Goal: Transaction & Acquisition: Purchase product/service

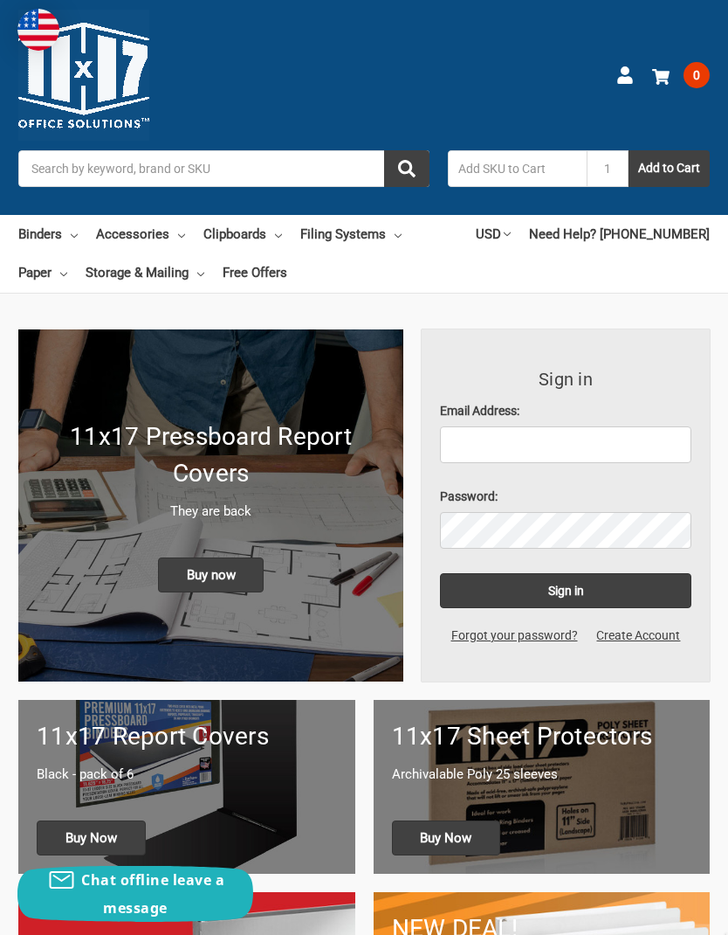
click at [269, 234] on link "Clipboards" at bounding box center [243, 234] width 79 height 38
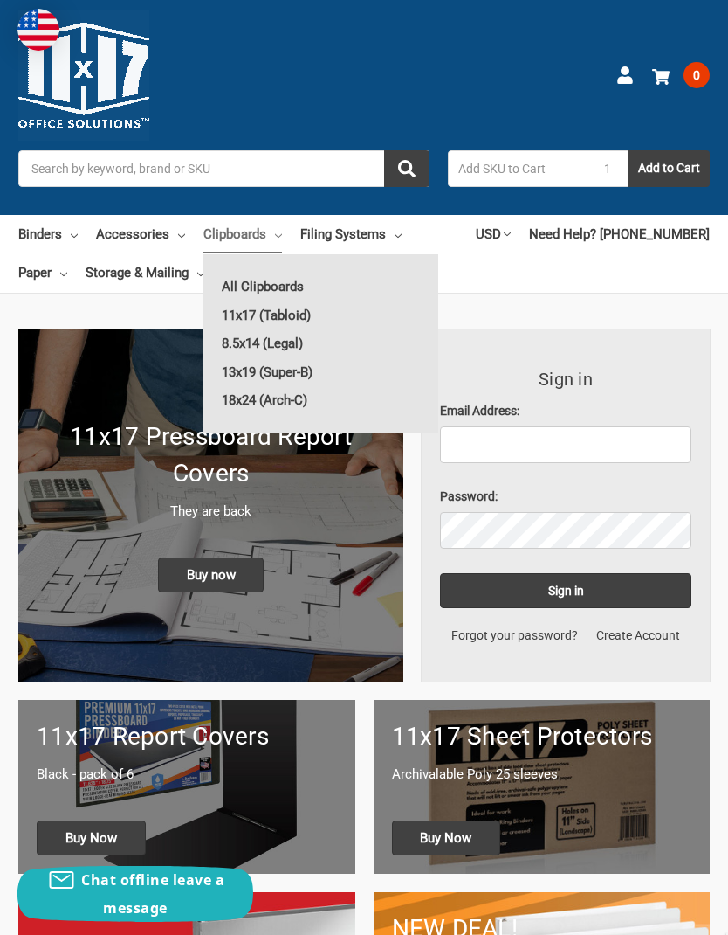
click at [297, 310] on link "11x17 (Tabloid)" at bounding box center [321, 315] width 235 height 28
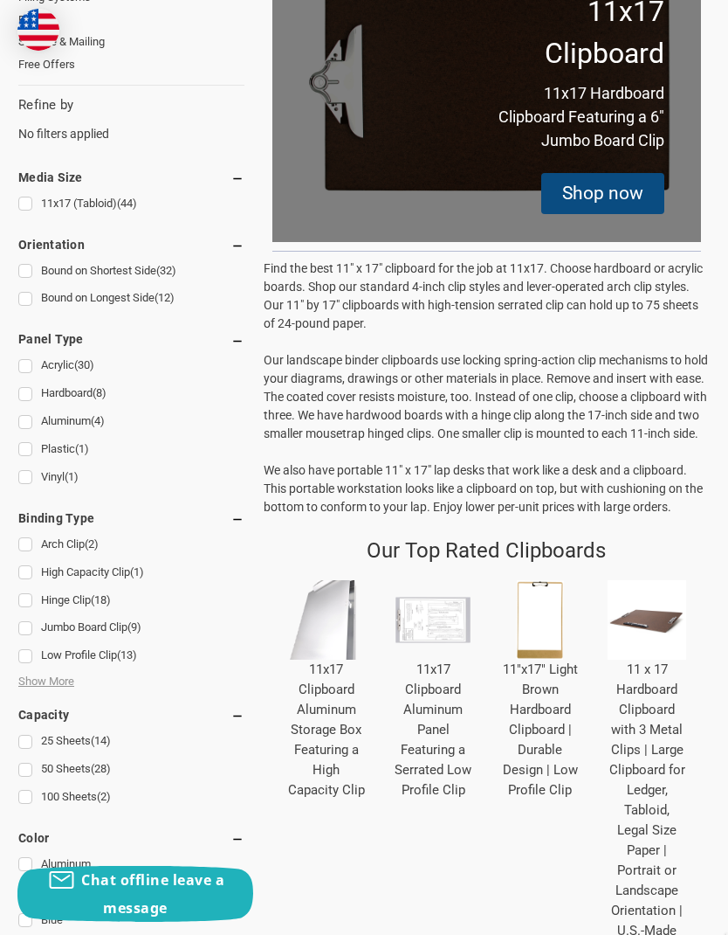
scroll to position [494, 0]
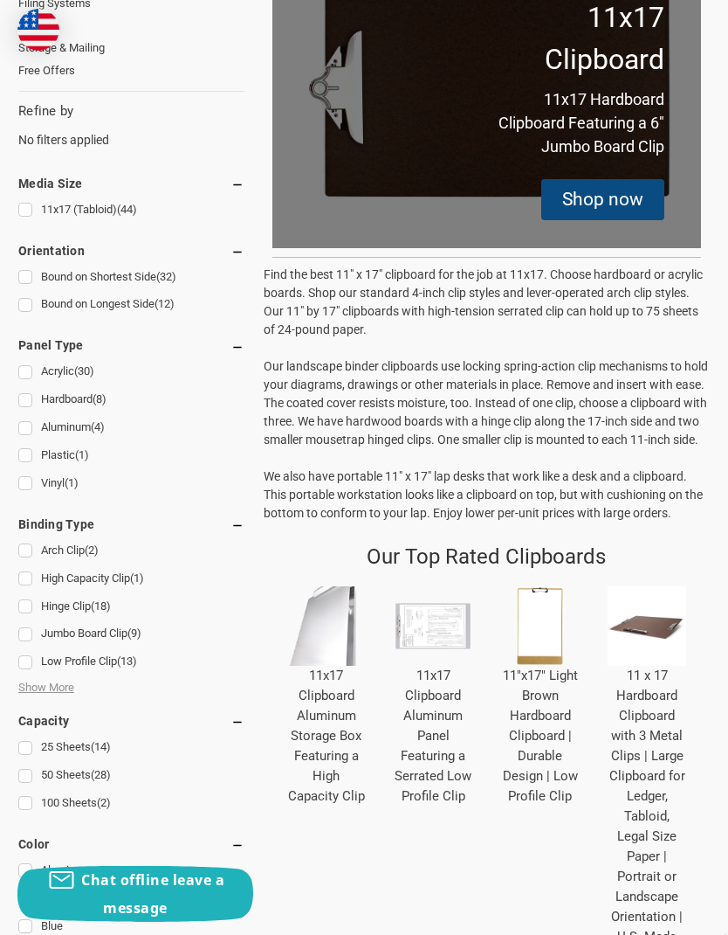
click at [646, 650] on img "11 x 17 Hardboard Clipboard with 3 Metal Clips | Large Clipboard for Ledger, Ta…" at bounding box center [647, 625] width 79 height 79
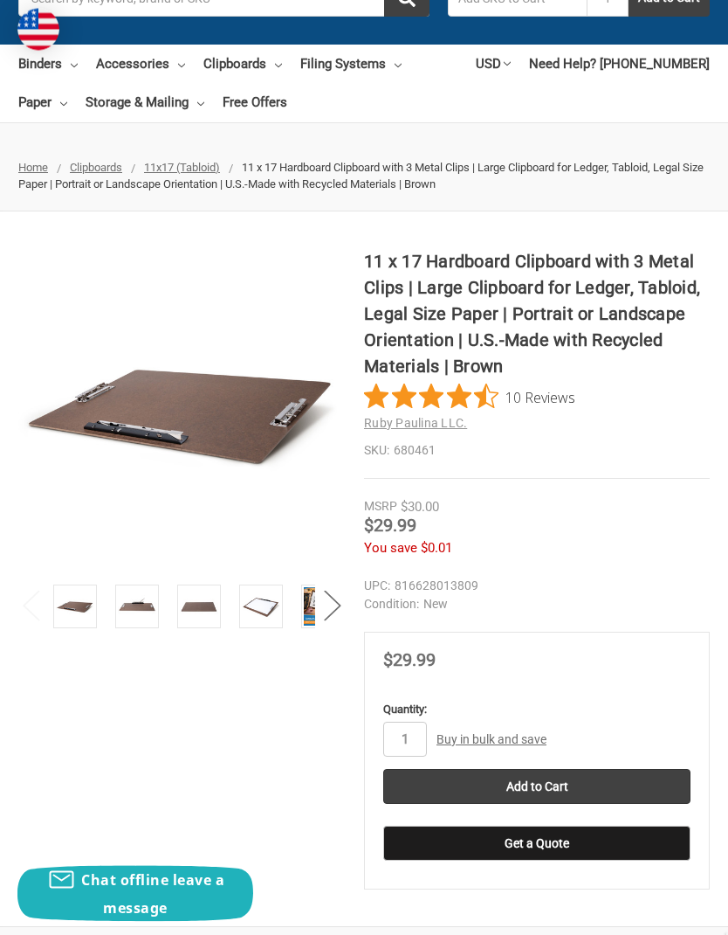
scroll to position [173, 0]
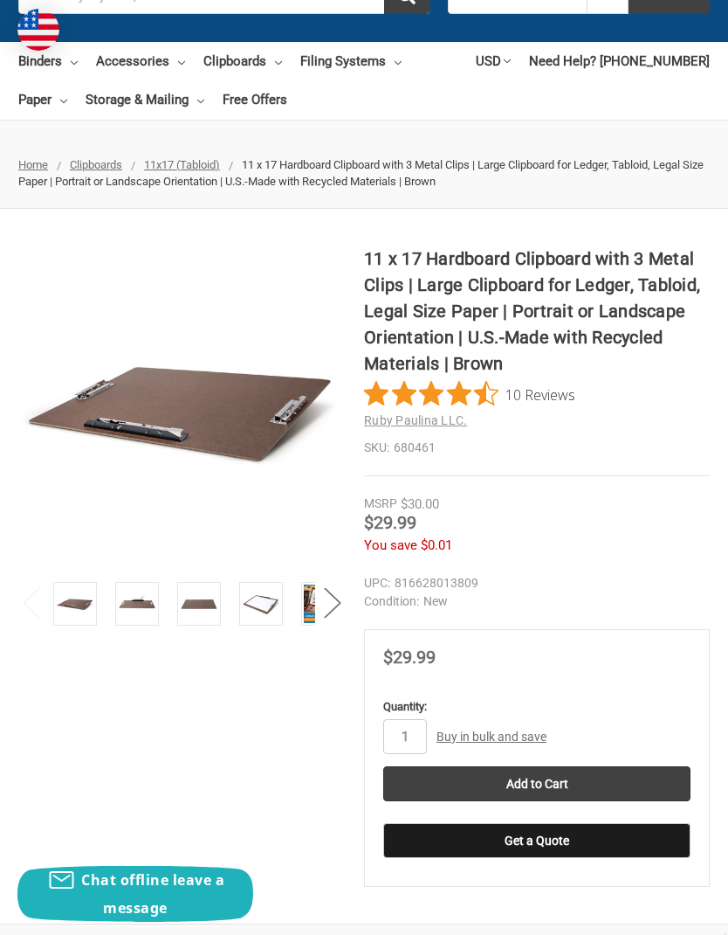
click at [549, 777] on input "Add to Cart" at bounding box center [536, 783] width 307 height 35
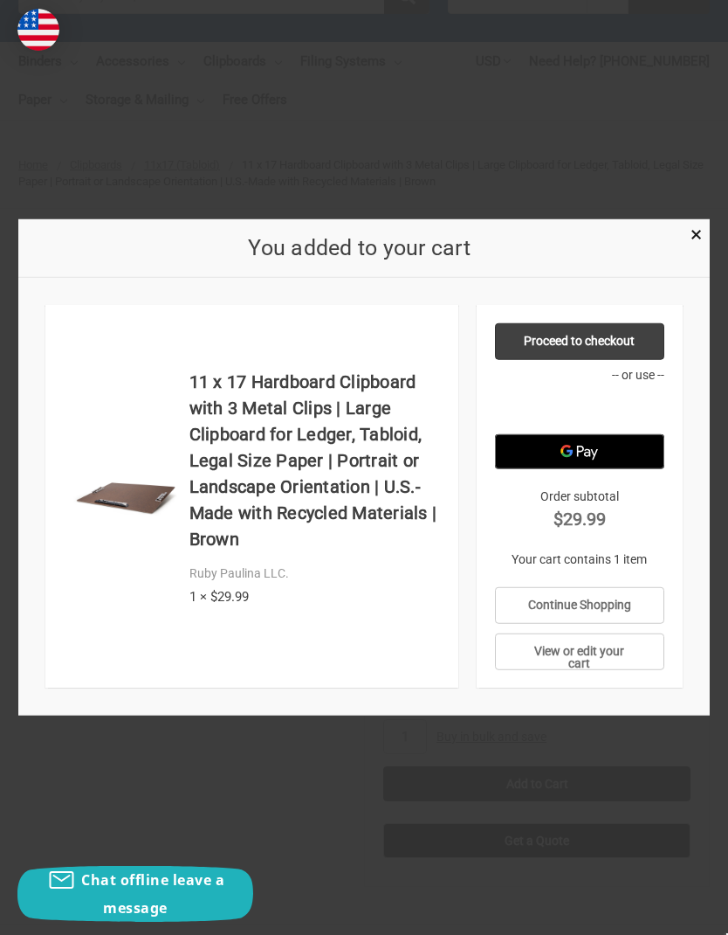
click at [693, 247] on span "×" at bounding box center [696, 234] width 11 height 25
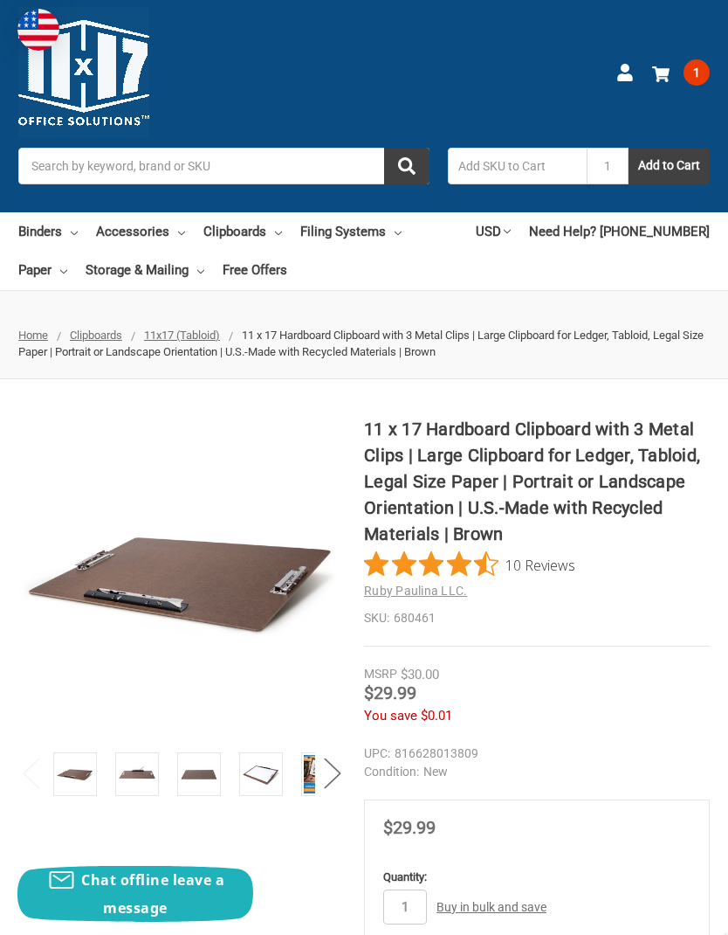
scroll to position [0, 0]
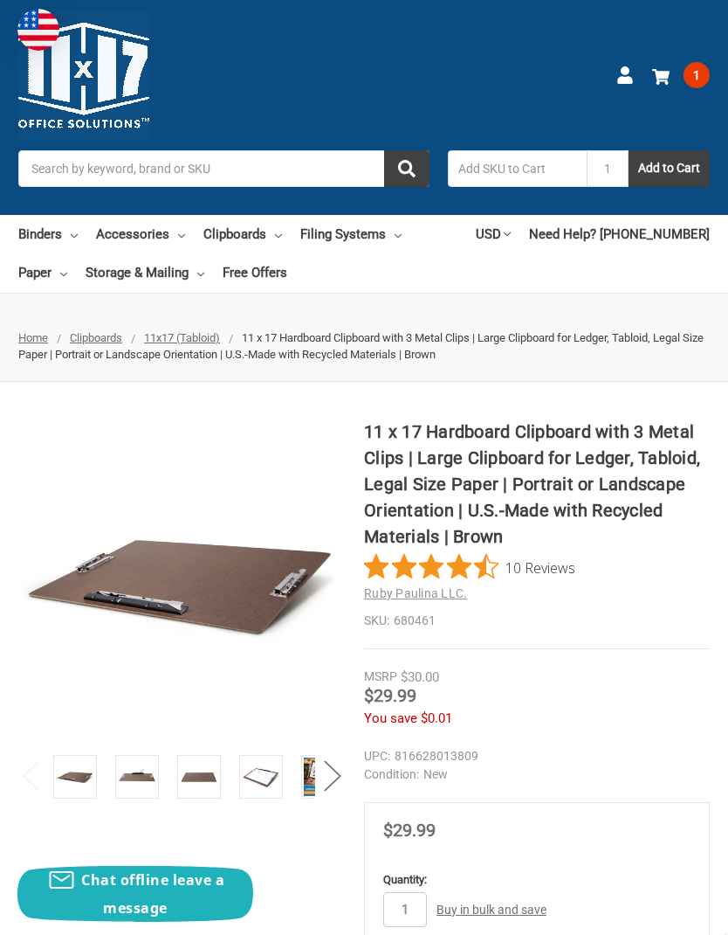
click at [279, 235] on link "Clipboards" at bounding box center [243, 234] width 79 height 38
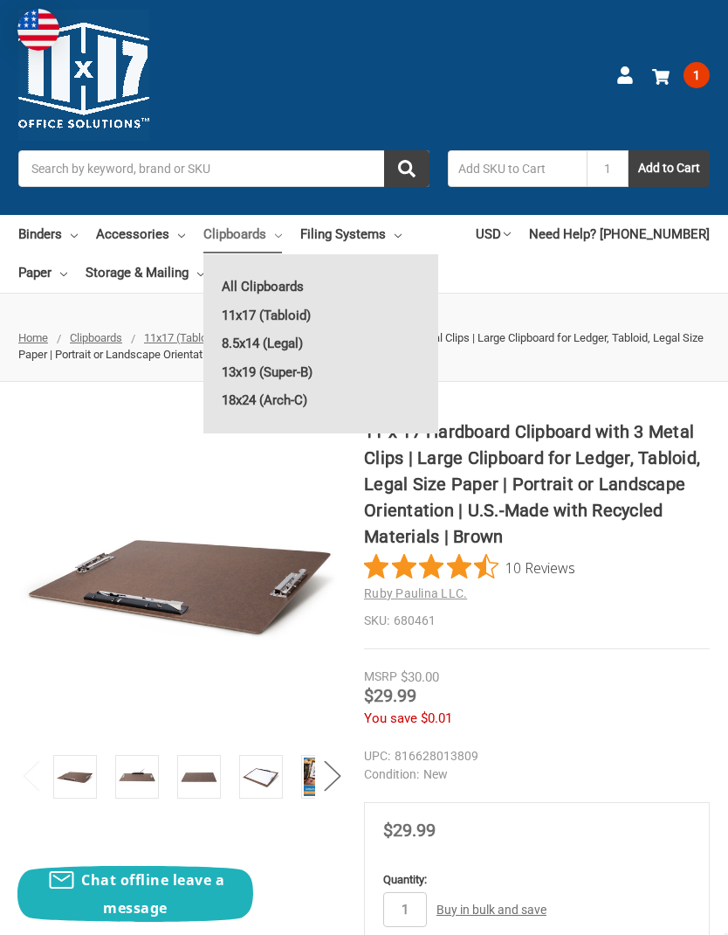
click at [297, 314] on link "11x17 (Tabloid)" at bounding box center [321, 315] width 235 height 28
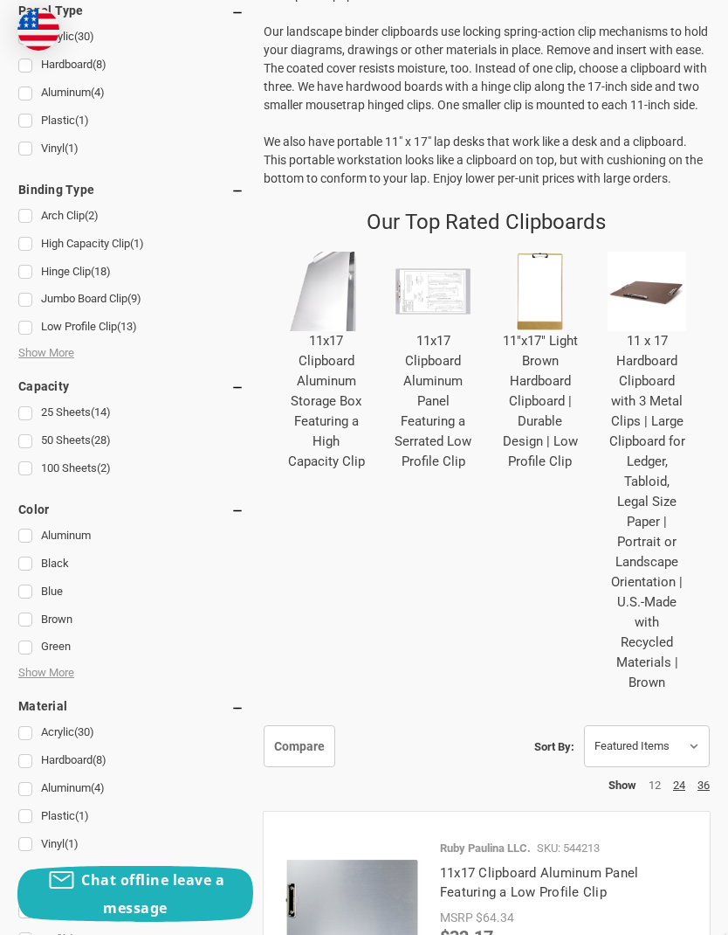
scroll to position [826, 0]
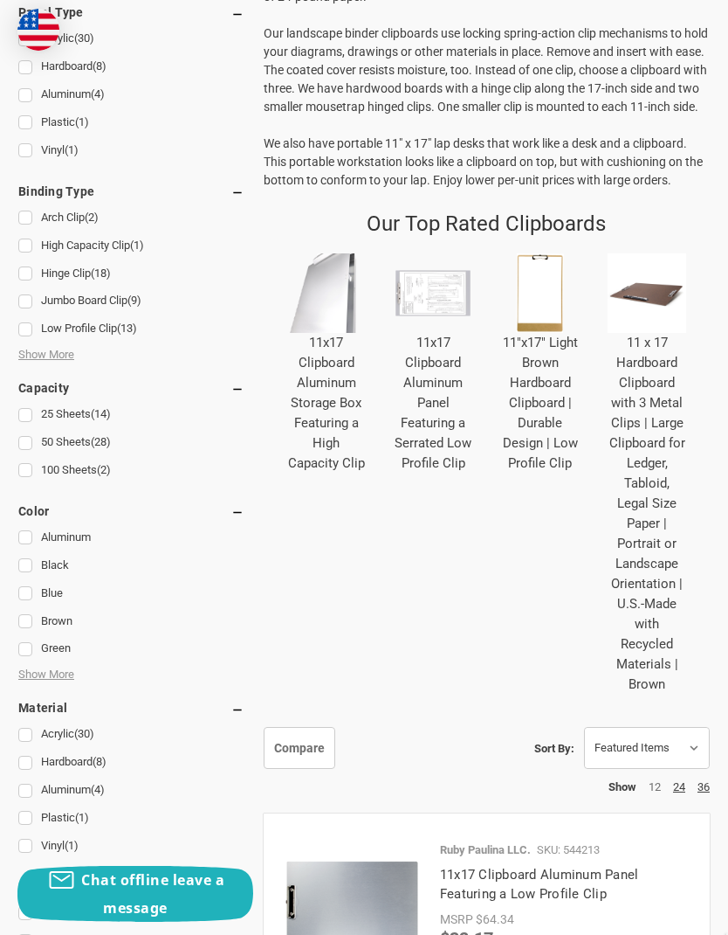
click at [328, 333] on img "11x17 Clipboard Aluminum Storage Box Featuring a High Capacity Clip" at bounding box center [326, 292] width 79 height 79
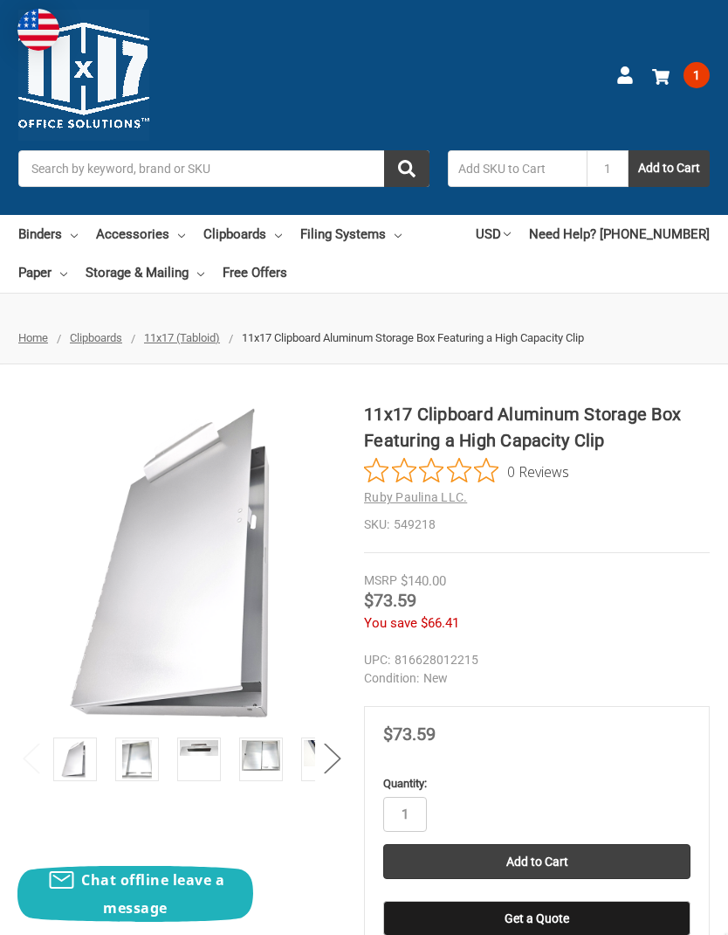
click at [146, 762] on img at bounding box center [137, 759] width 30 height 38
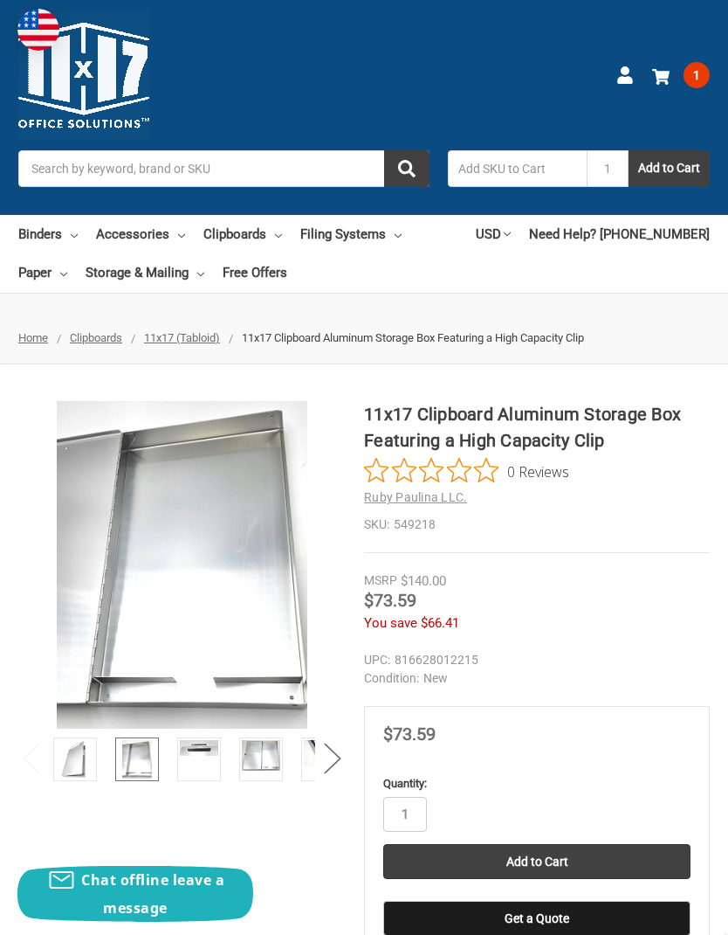
click at [207, 758] on link at bounding box center [199, 759] width 44 height 44
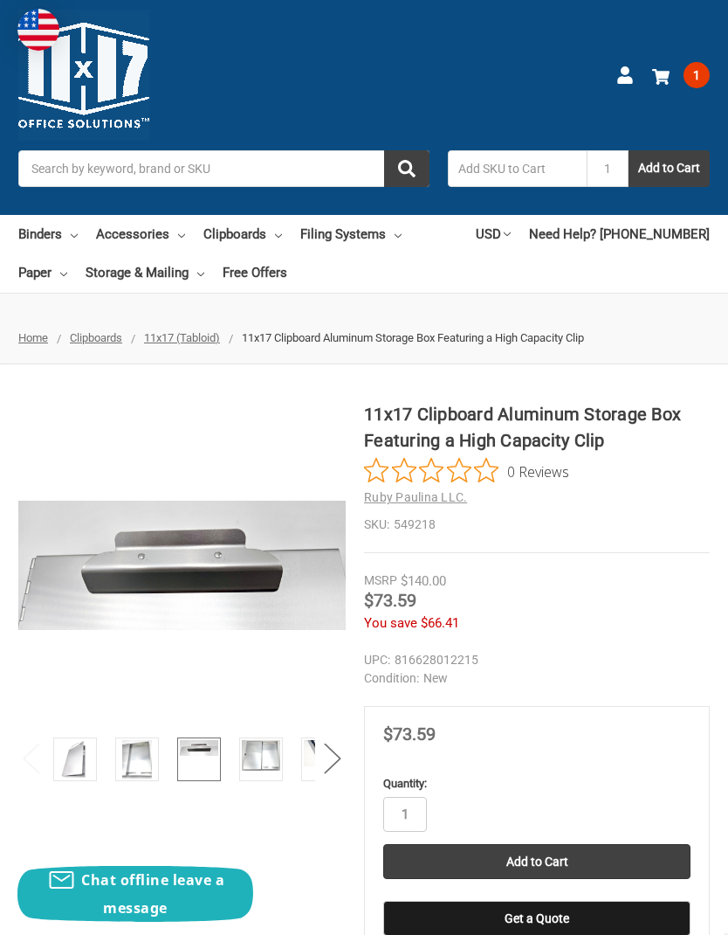
click at [267, 754] on img at bounding box center [261, 755] width 38 height 30
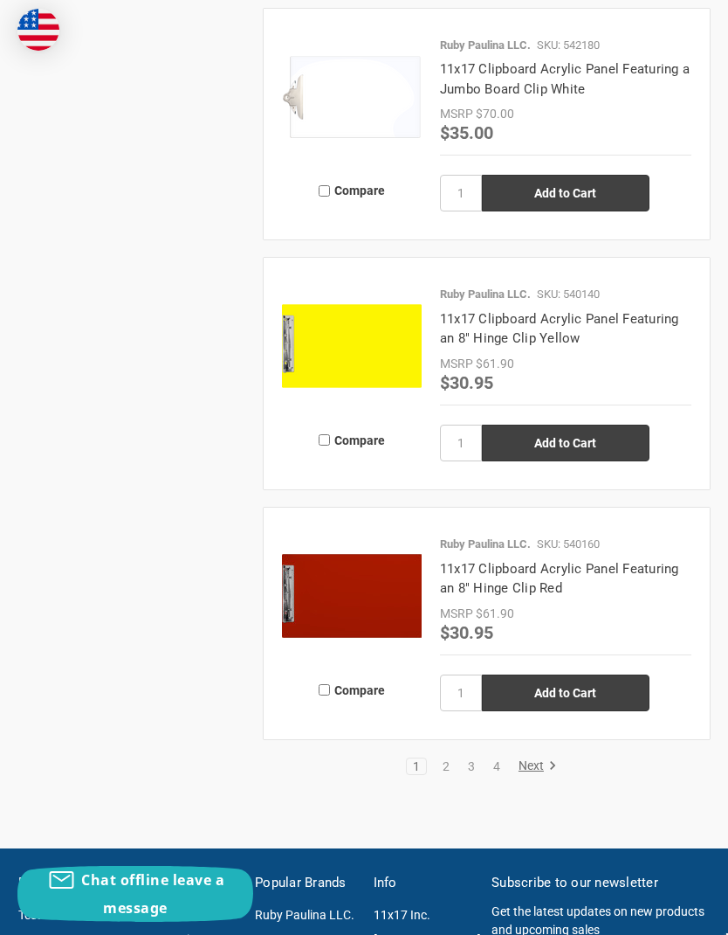
click at [448, 767] on link "2" at bounding box center [446, 766] width 19 height 12
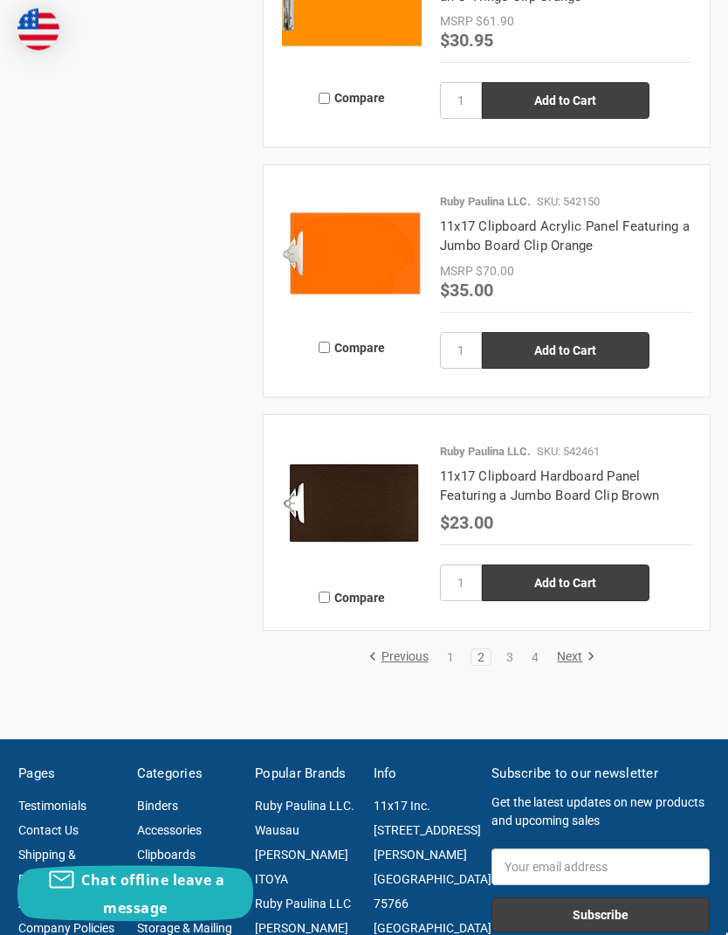
scroll to position [3965, 0]
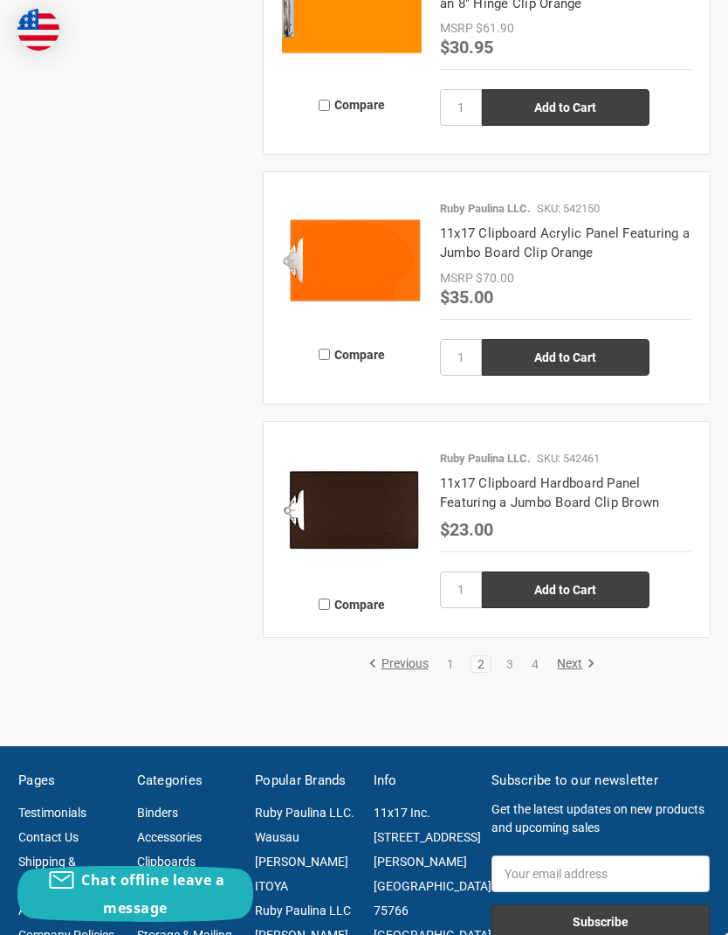
click at [508, 670] on link "3" at bounding box center [510, 664] width 19 height 12
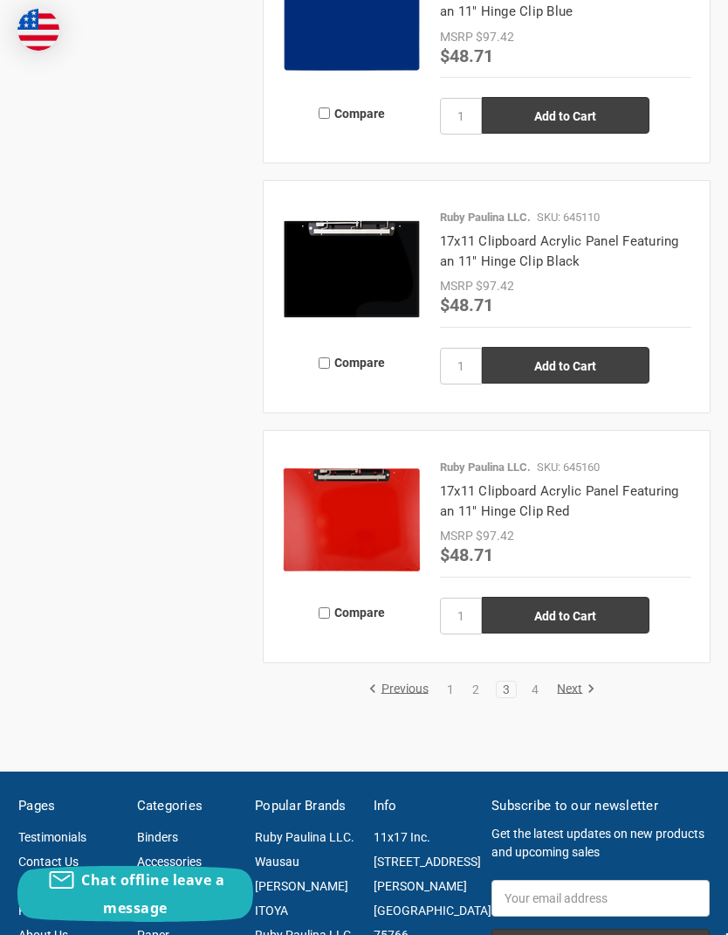
scroll to position [4126, 0]
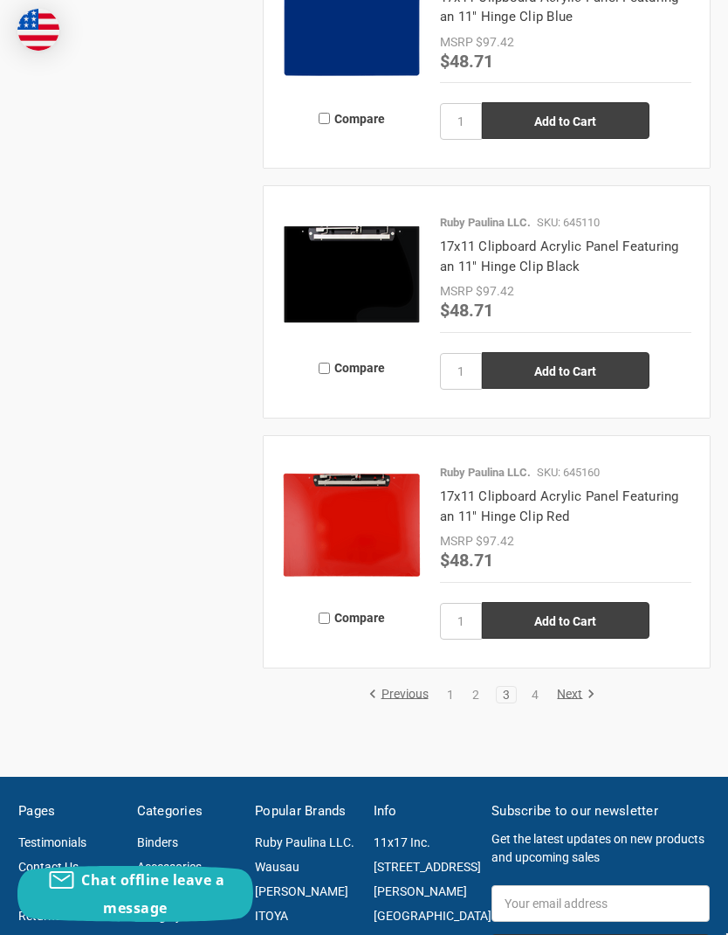
click at [573, 694] on link "Next" at bounding box center [573, 695] width 45 height 16
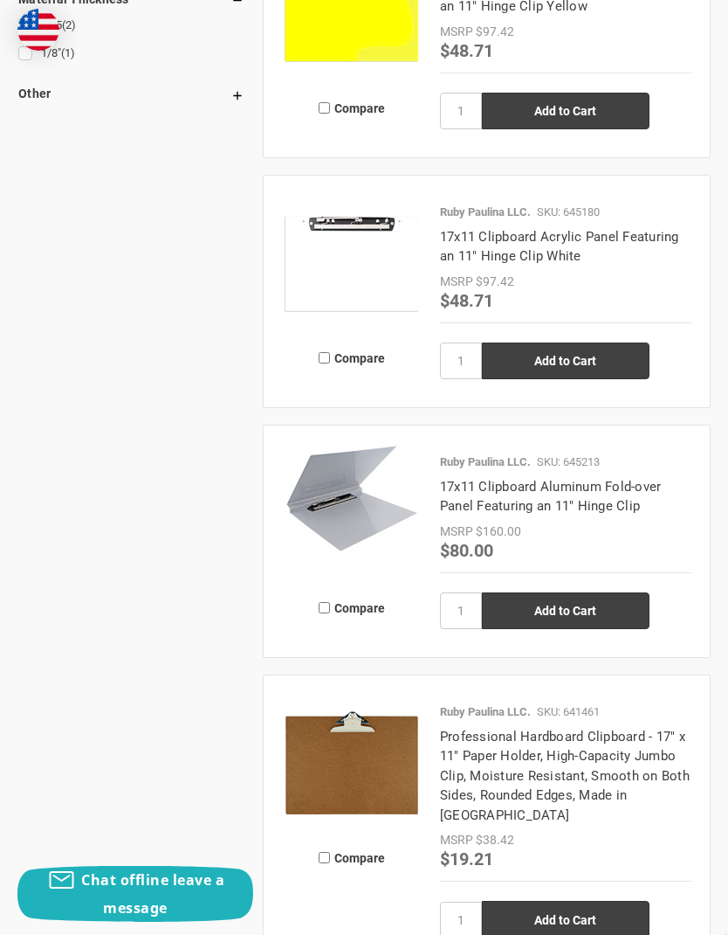
scroll to position [1727, 0]
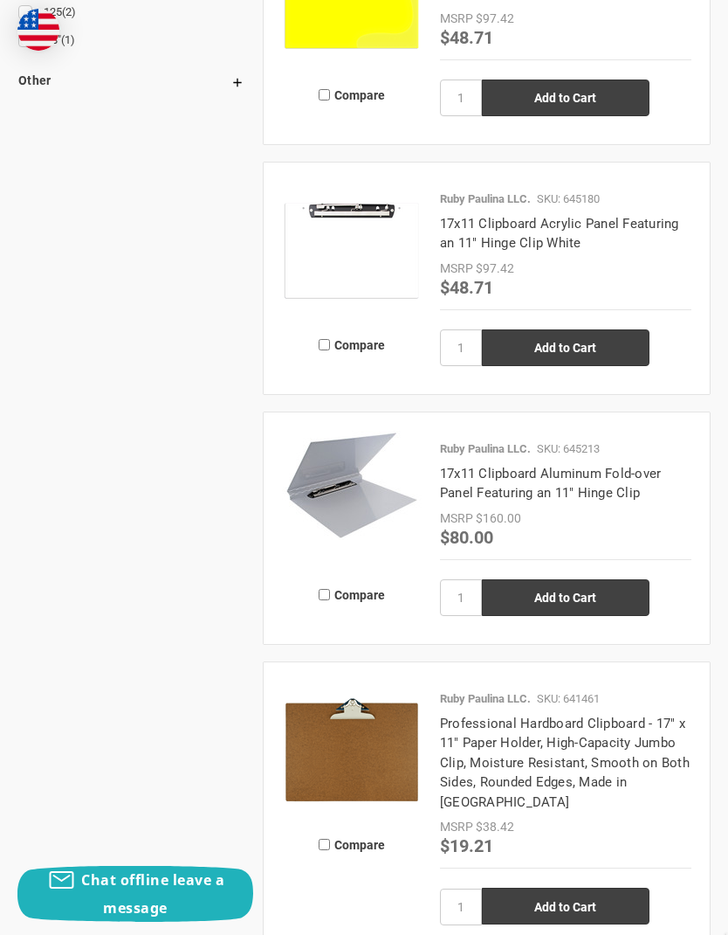
click at [495, 492] on link "17x11 Clipboard Aluminum Fold-over Panel Featuring an 11" Hinge Clip" at bounding box center [551, 484] width 222 height 36
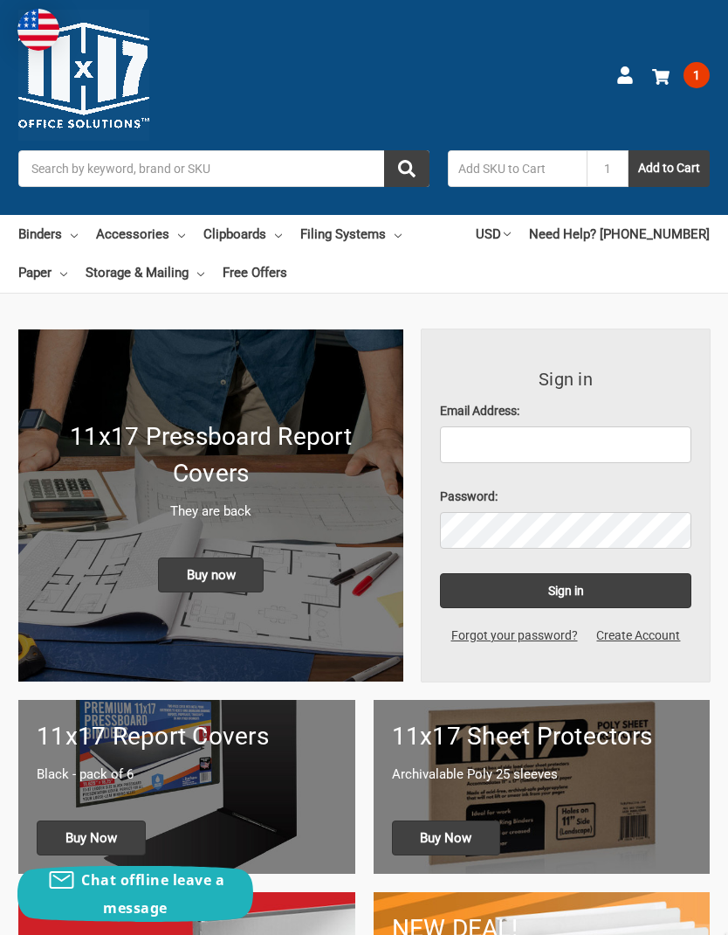
click at [277, 224] on link "Clipboards" at bounding box center [243, 234] width 79 height 38
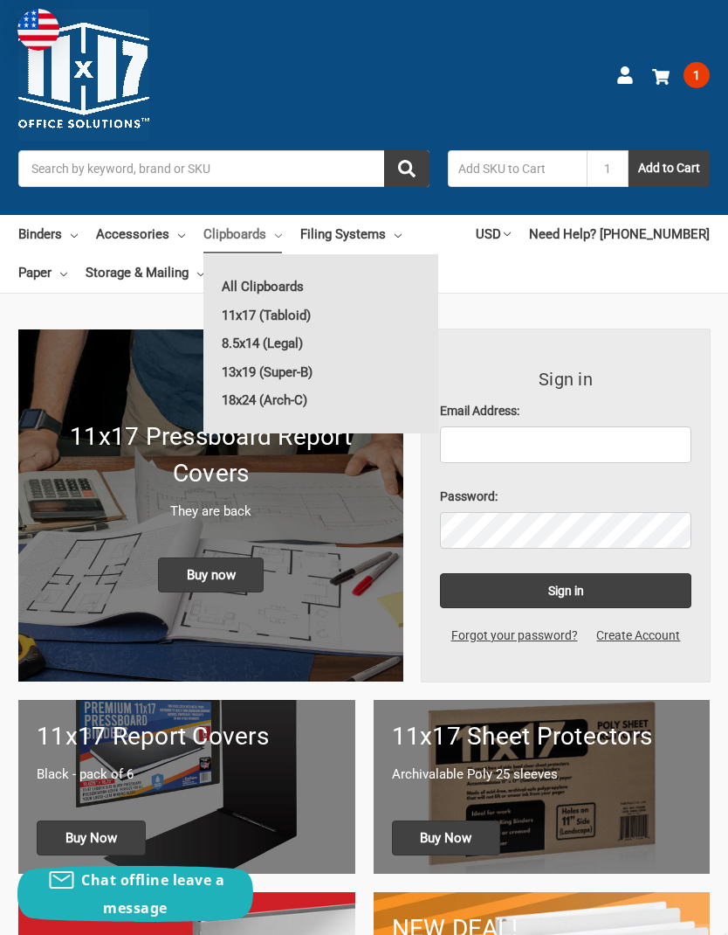
click at [323, 318] on link "11x17 (Tabloid)" at bounding box center [321, 315] width 235 height 28
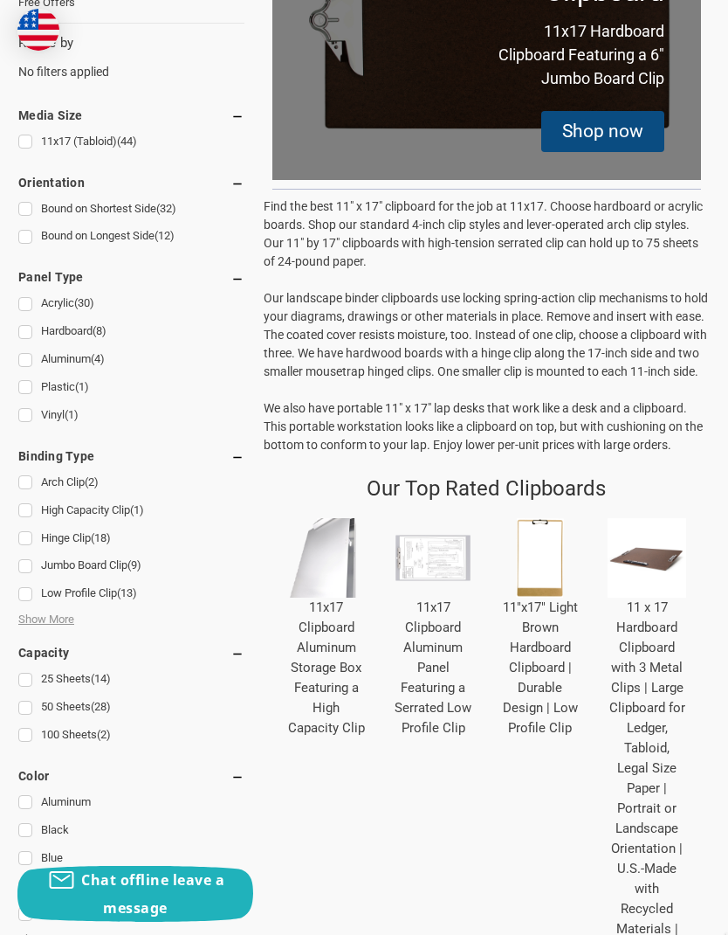
click at [648, 646] on link "11 x 17 Hardboard Clipboard with 3 Metal Clips | Large Clipboard for Ledger, Ta…" at bounding box center [648, 777] width 76 height 357
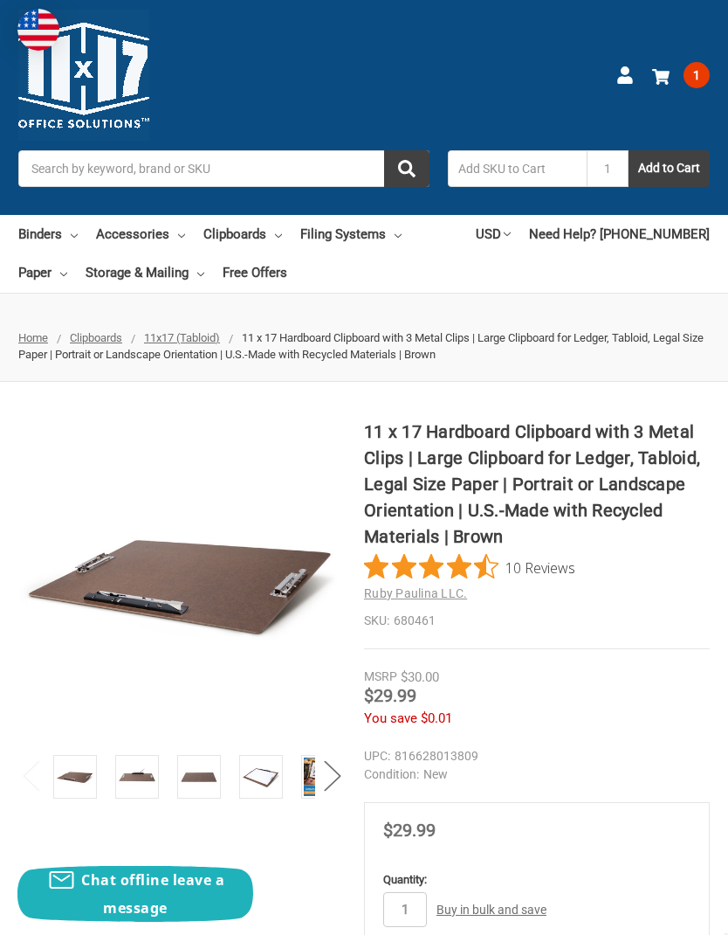
click at [64, 236] on link "Binders" at bounding box center [47, 234] width 59 height 38
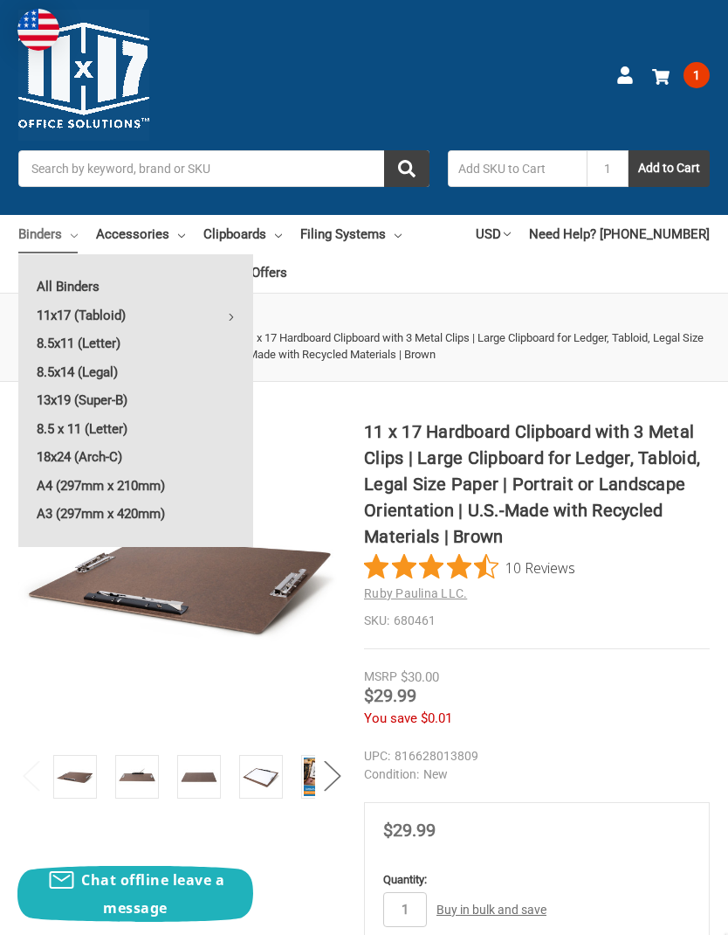
click at [110, 318] on link "11x17 (Tabloid)" at bounding box center [135, 315] width 235 height 28
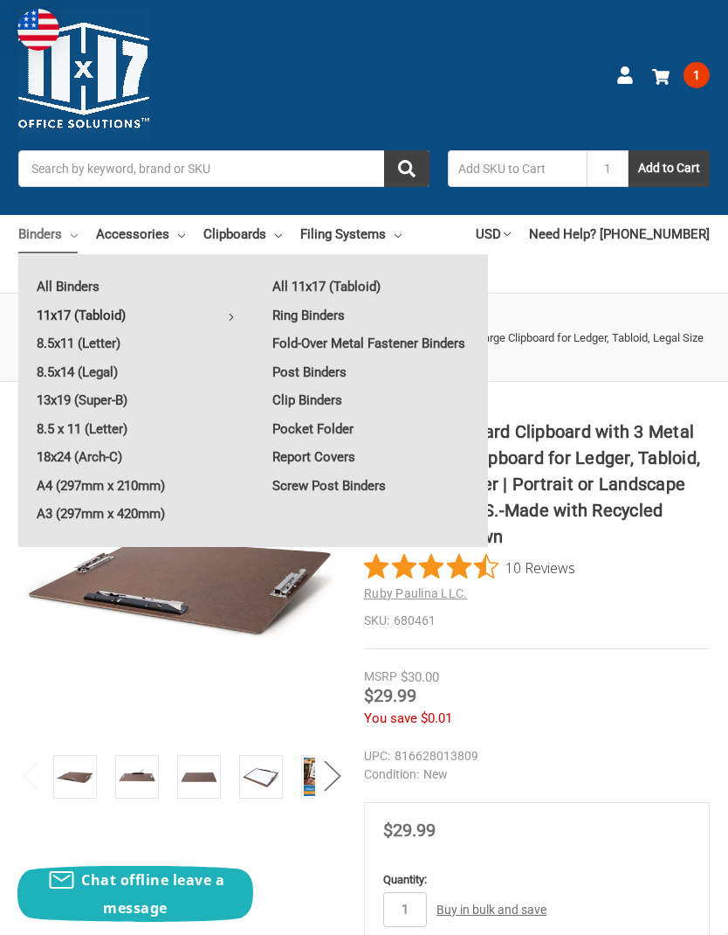
click at [94, 313] on link "11x17 (Tabloid)" at bounding box center [135, 315] width 235 height 28
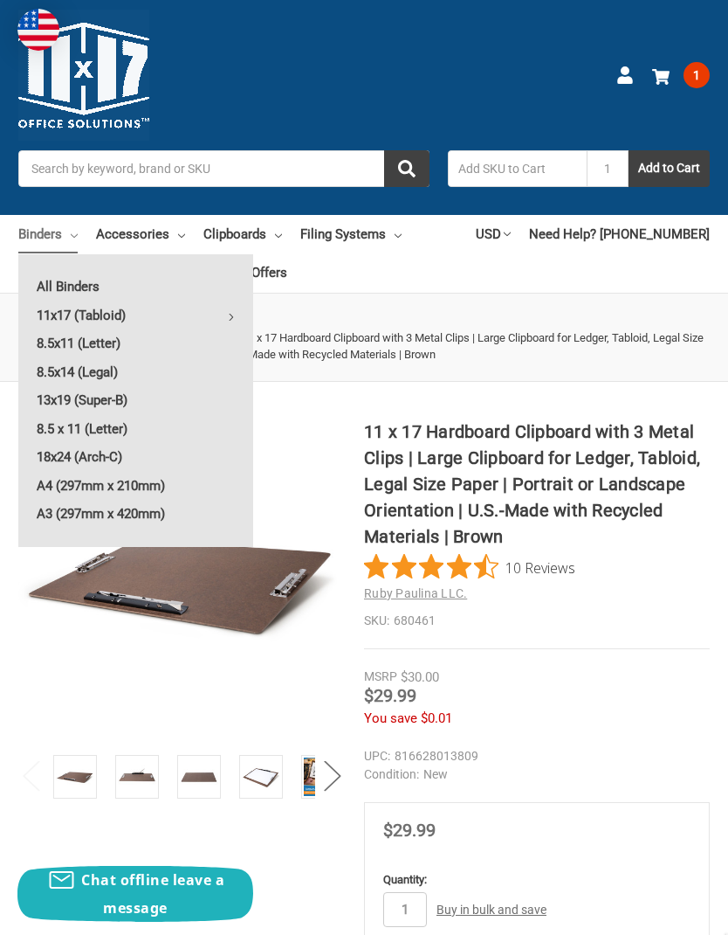
click at [566, 527] on h1 "11 x 17 Hardboard Clipboard with 3 Metal Clips | Large Clipboard for Ledger, Ta…" at bounding box center [537, 483] width 346 height 131
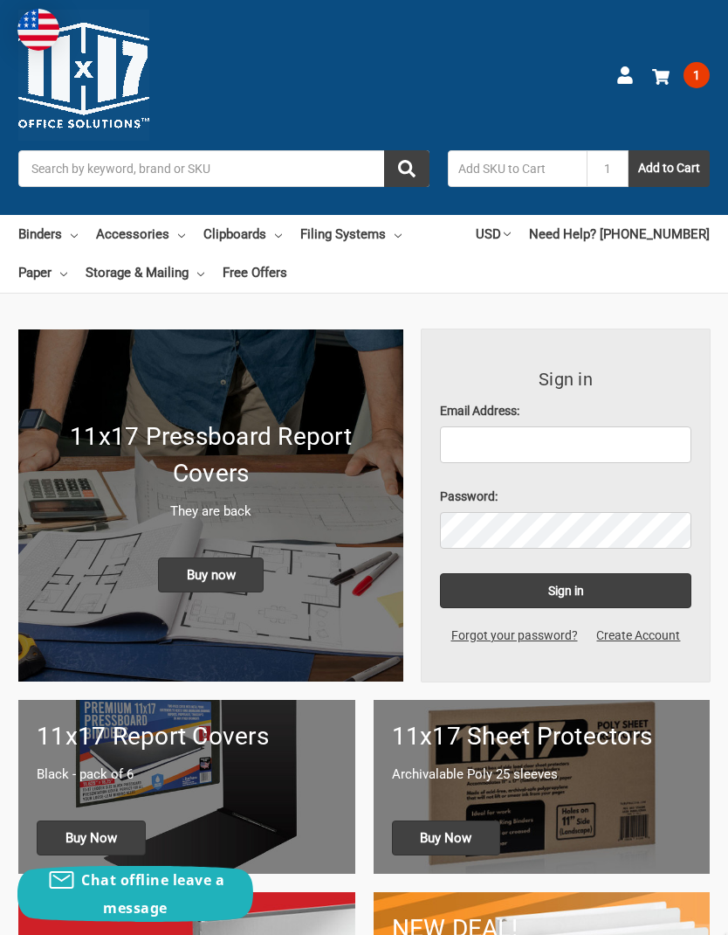
click at [66, 231] on link "Binders" at bounding box center [47, 234] width 59 height 38
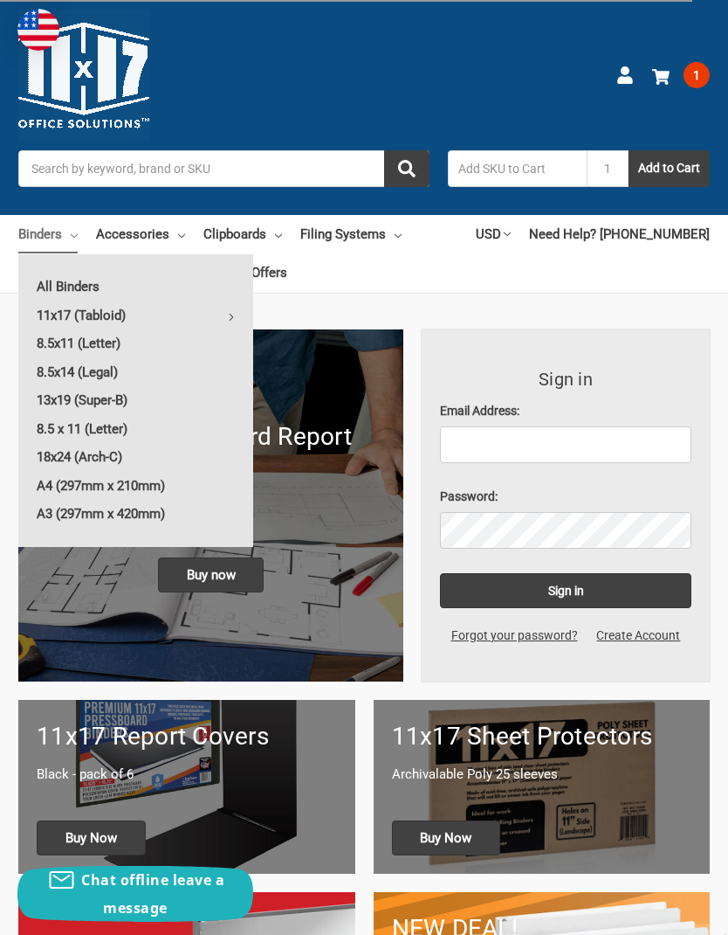
click at [124, 316] on link "11x17 (Tabloid)" at bounding box center [135, 315] width 235 height 28
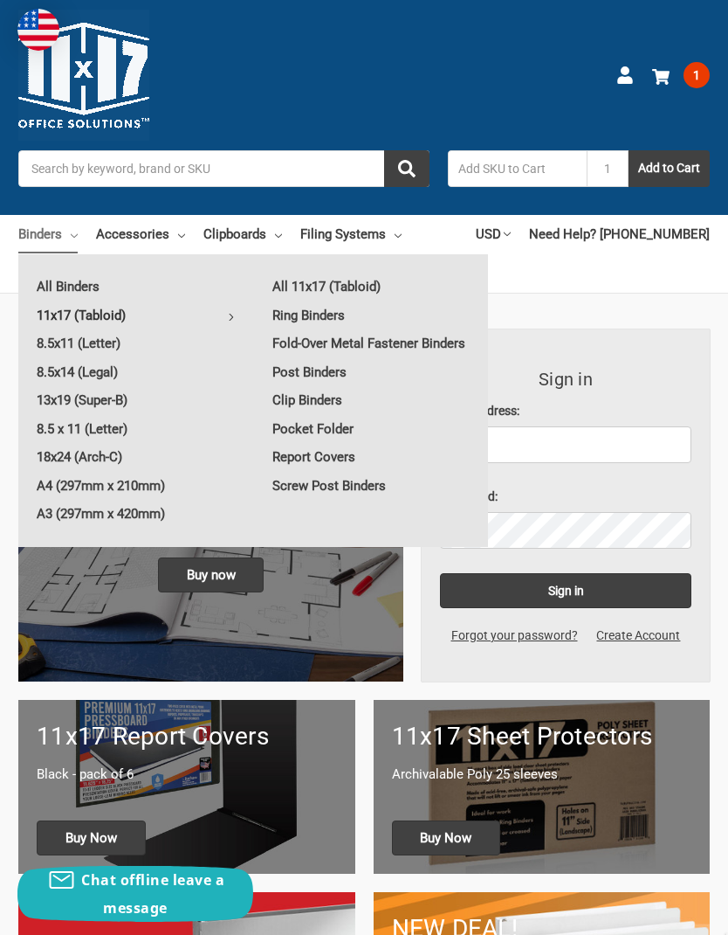
click at [93, 315] on link "11x17 (Tabloid)" at bounding box center [135, 315] width 235 height 28
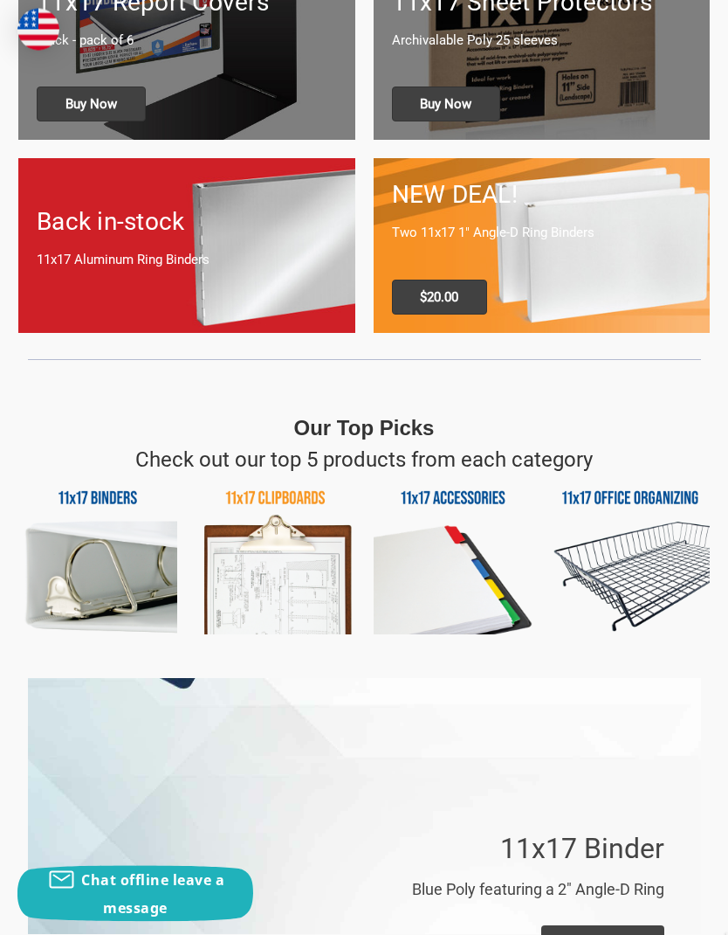
scroll to position [734, 0]
click at [88, 554] on img at bounding box center [97, 554] width 159 height 159
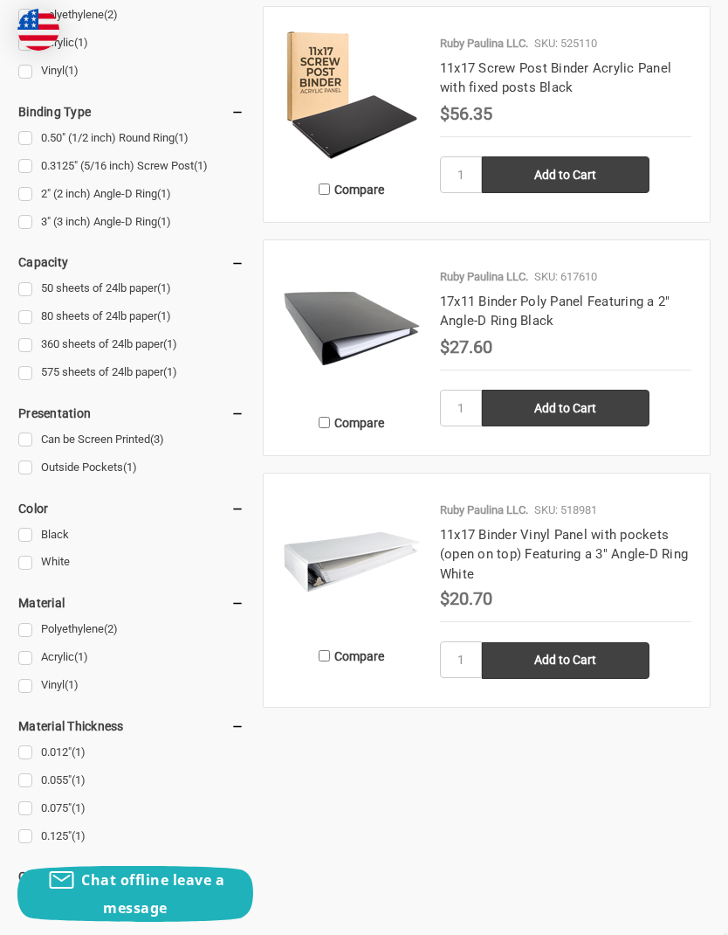
scroll to position [763, 0]
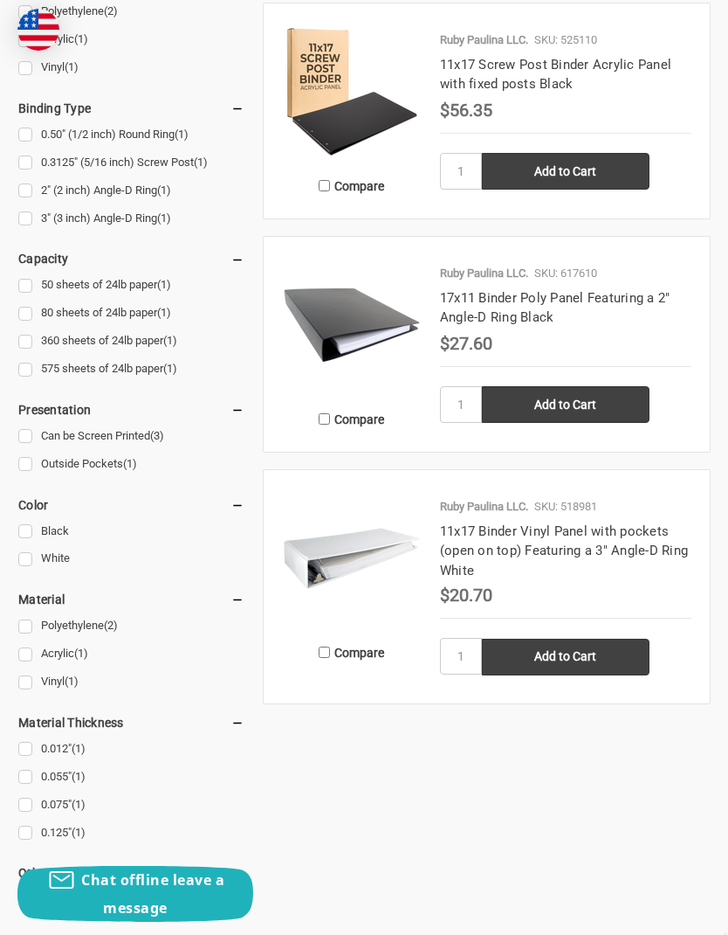
click at [523, 529] on link "11x17 Binder Vinyl Panel with pockets (open on top) Featuring a 3" Angle-D Ring…" at bounding box center [564, 550] width 248 height 55
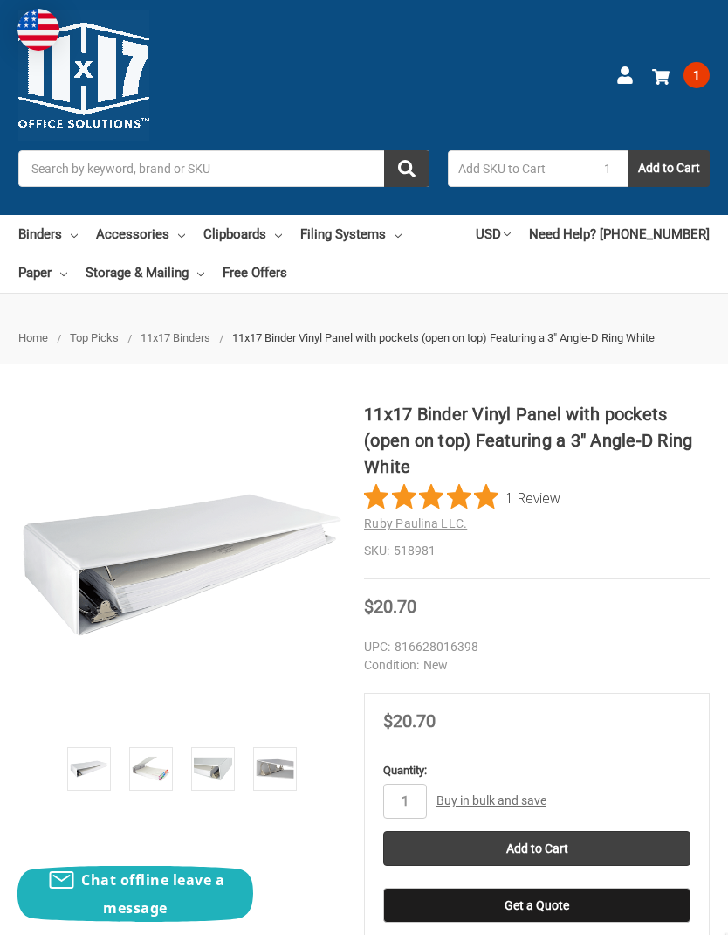
click at [149, 772] on img at bounding box center [151, 768] width 38 height 38
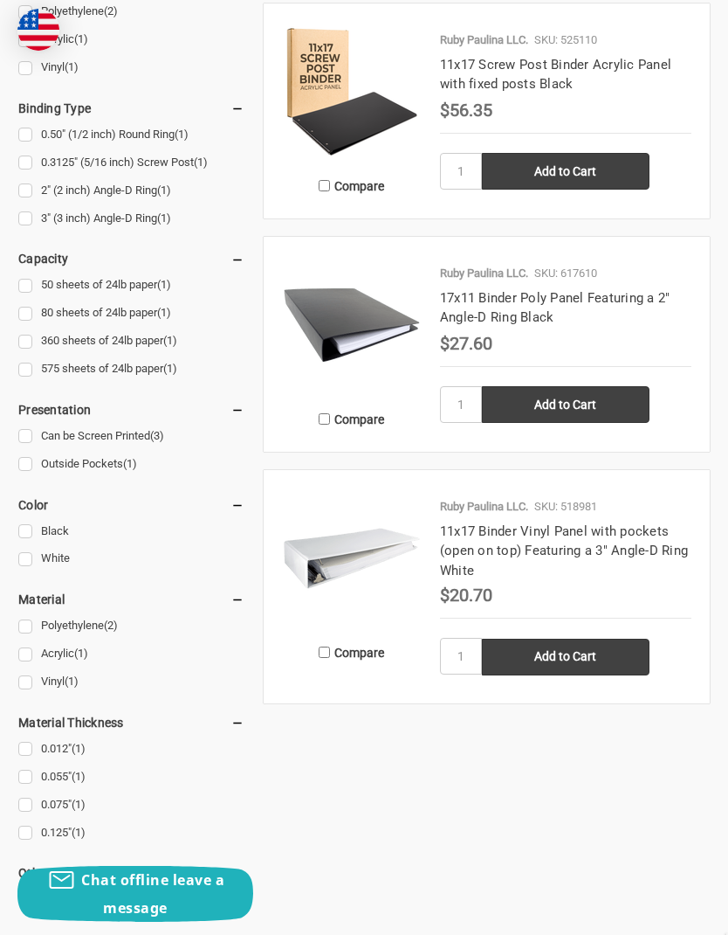
click at [519, 290] on link "17x11 Binder Poly Panel Featuring a 2" Angle-D Ring Black" at bounding box center [555, 308] width 231 height 36
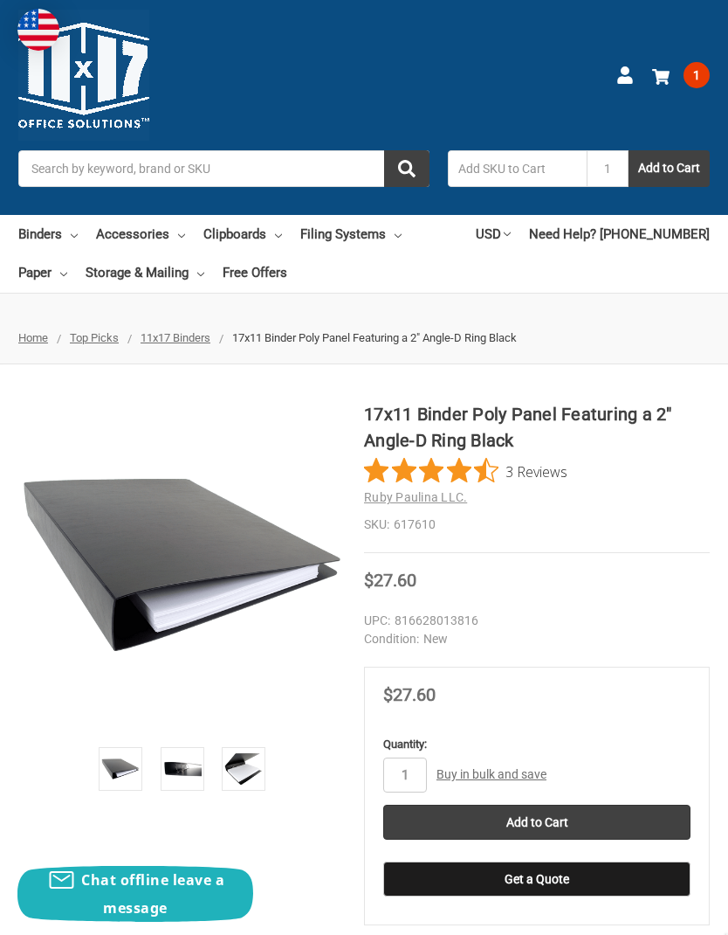
click at [180, 770] on img at bounding box center [182, 768] width 38 height 38
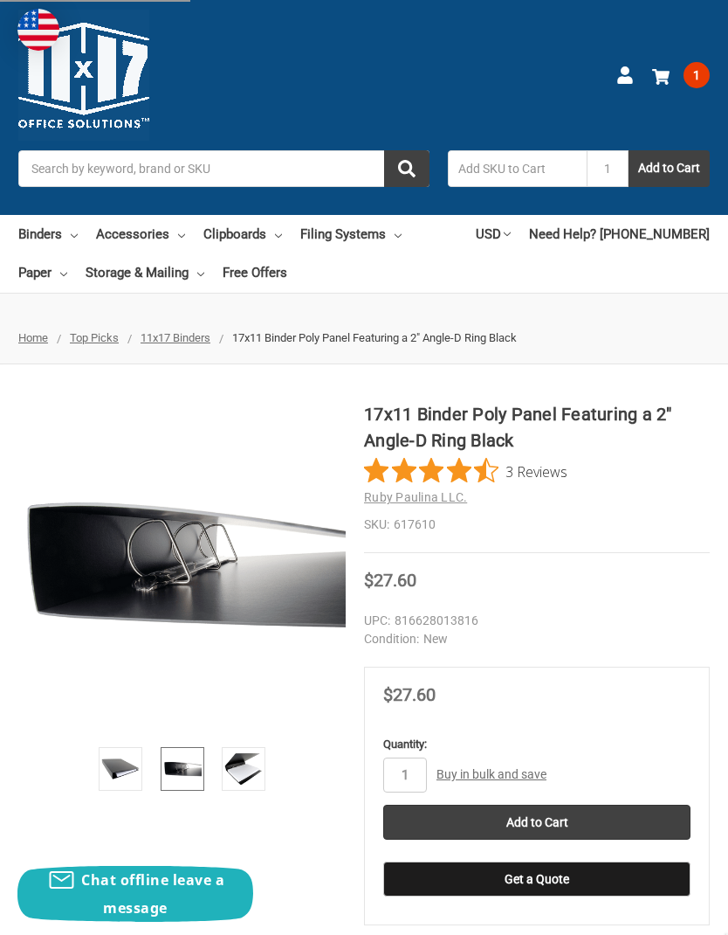
click at [246, 764] on img at bounding box center [243, 768] width 38 height 38
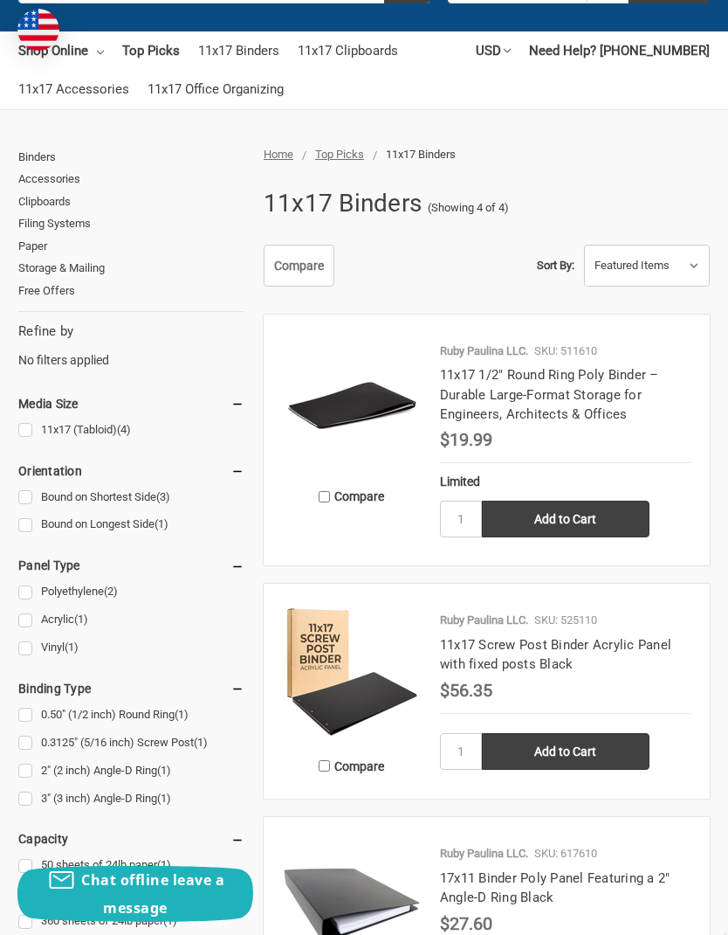
scroll to position [174, 0]
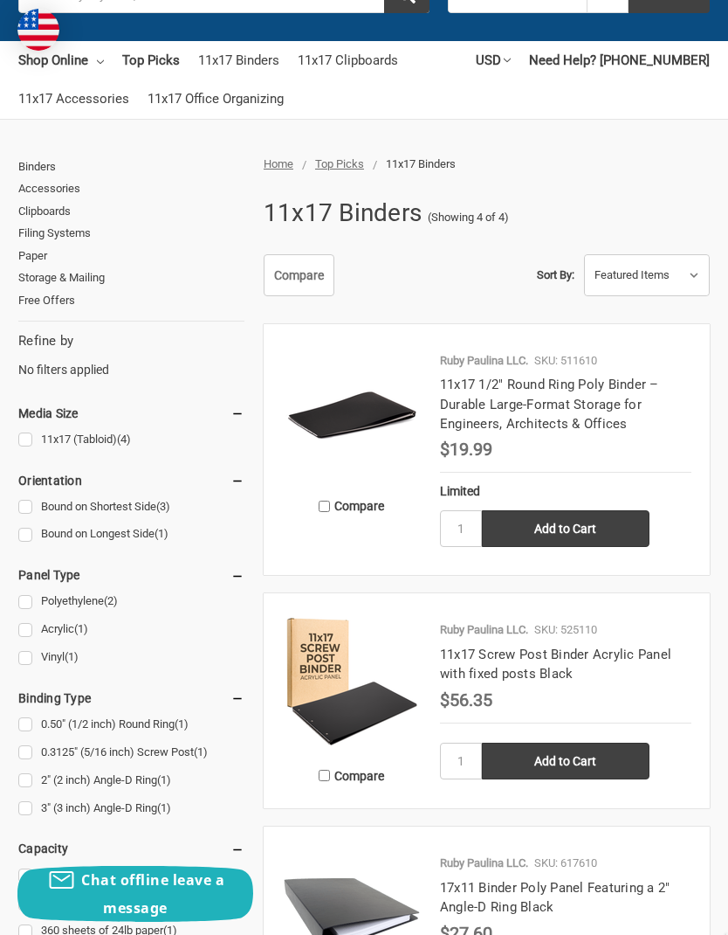
click at [558, 390] on link "11x17 1/2" Round Ring Poly Binder – Durable Large-Format Storage for Engineers,…" at bounding box center [549, 403] width 219 height 55
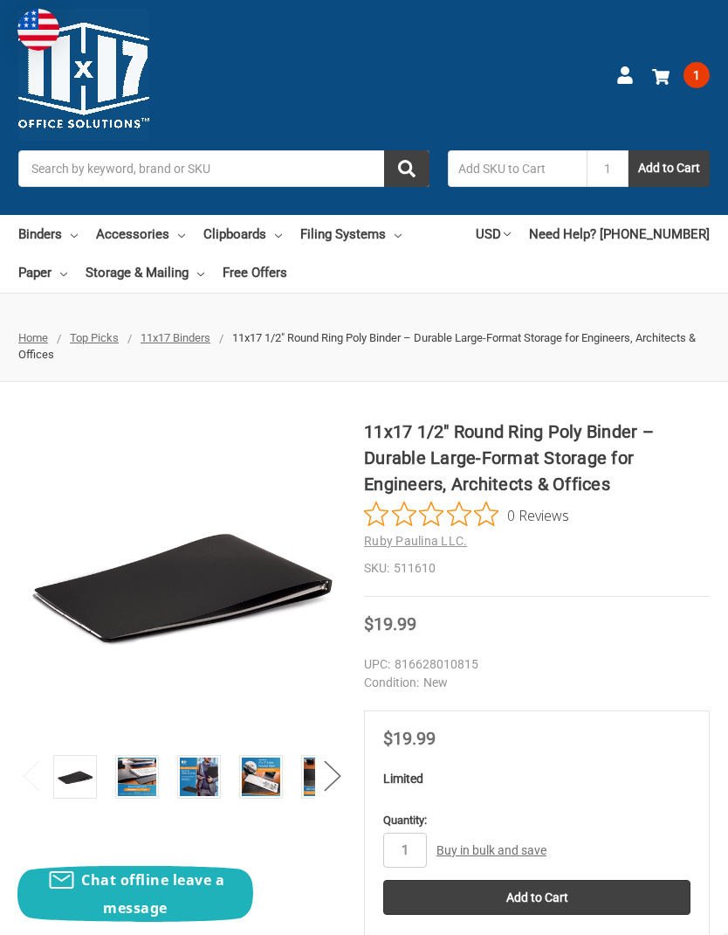
click at [142, 767] on img at bounding box center [137, 776] width 38 height 38
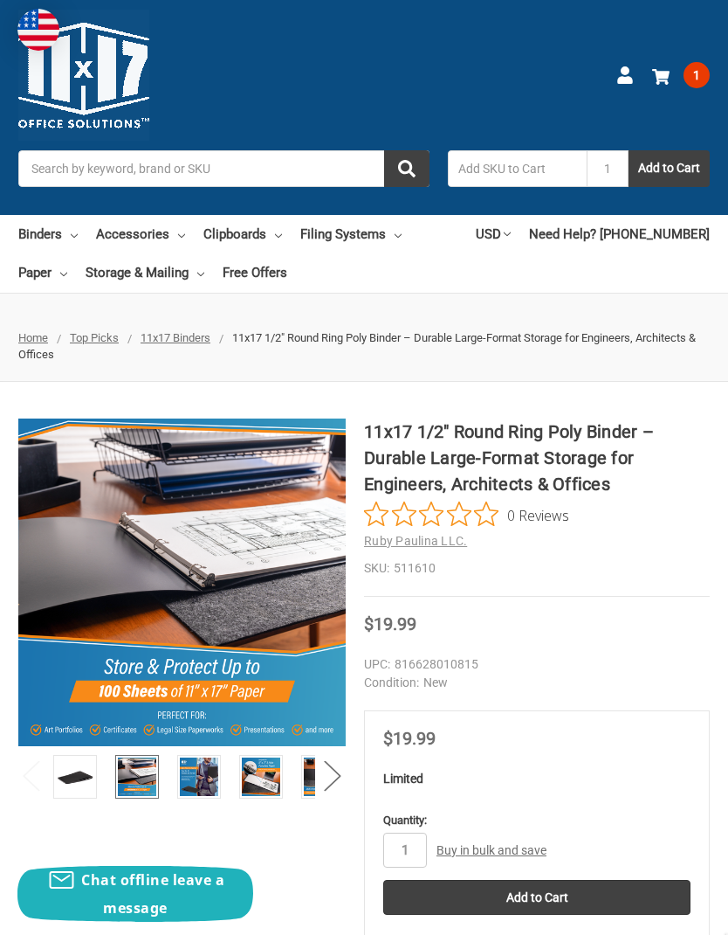
click at [204, 768] on img at bounding box center [199, 776] width 38 height 38
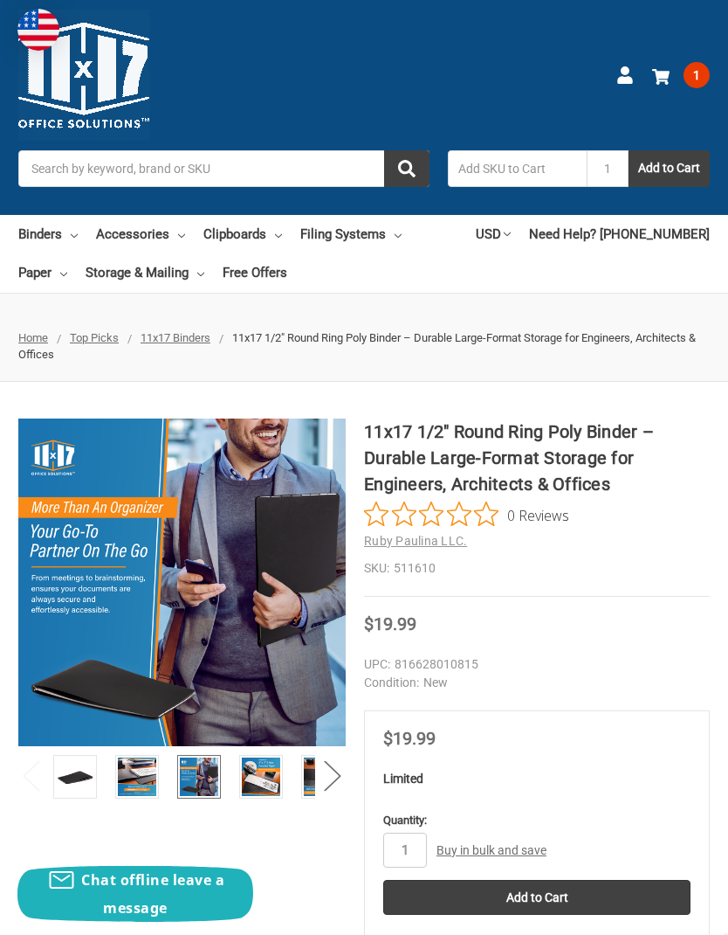
click at [260, 771] on img at bounding box center [261, 776] width 38 height 38
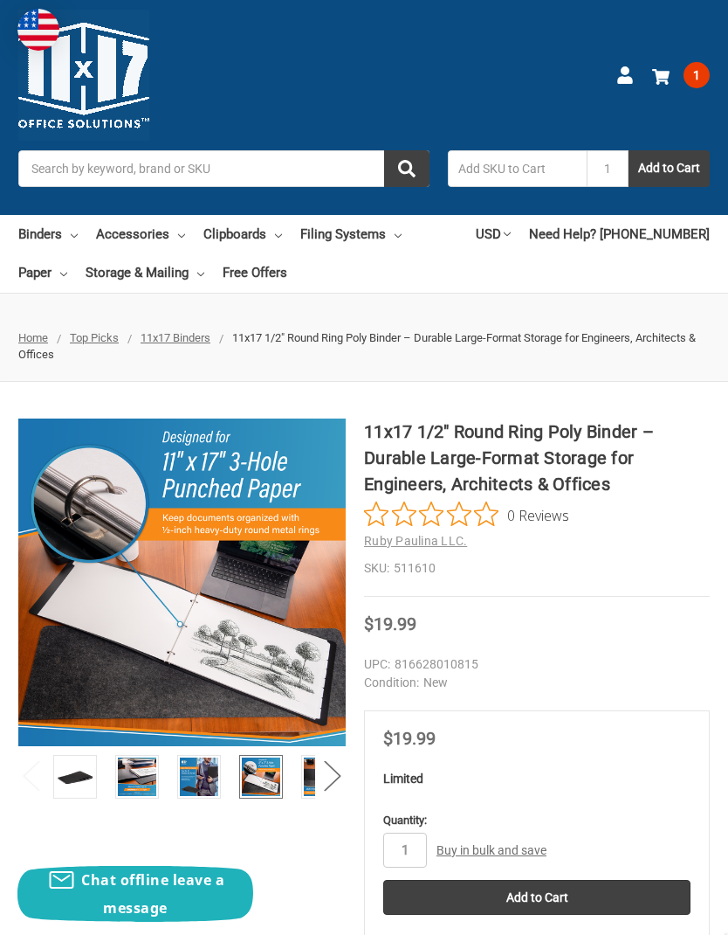
click at [332, 767] on button "Next" at bounding box center [332, 775] width 35 height 53
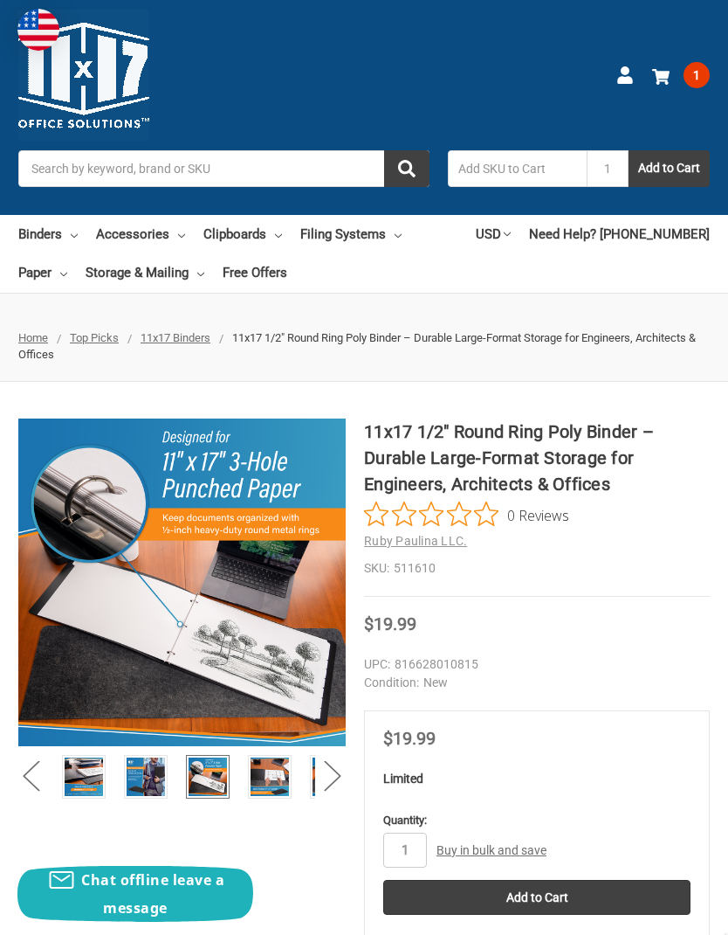
click at [273, 770] on img at bounding box center [270, 776] width 38 height 38
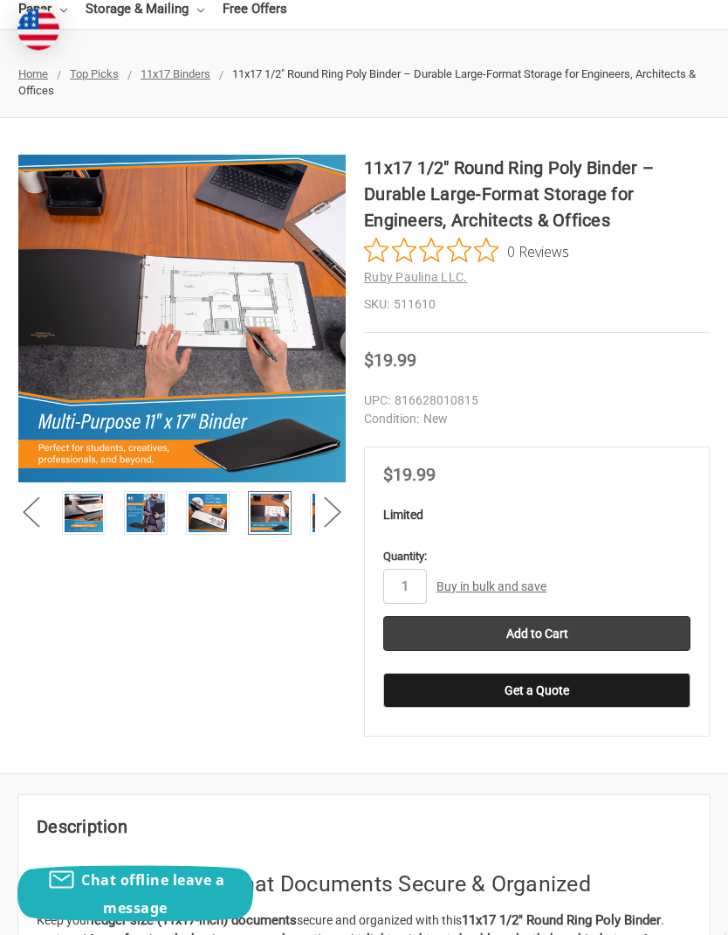
scroll to position [264, 0]
click at [542, 625] on input "Add to Cart" at bounding box center [536, 633] width 307 height 35
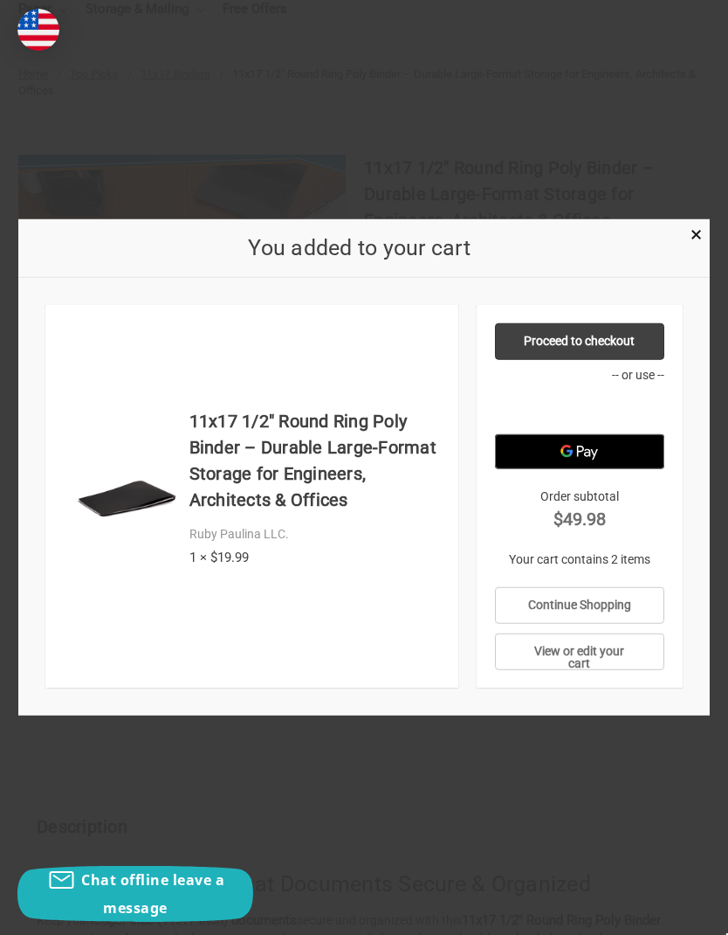
click at [690, 242] on link "×" at bounding box center [696, 233] width 18 height 18
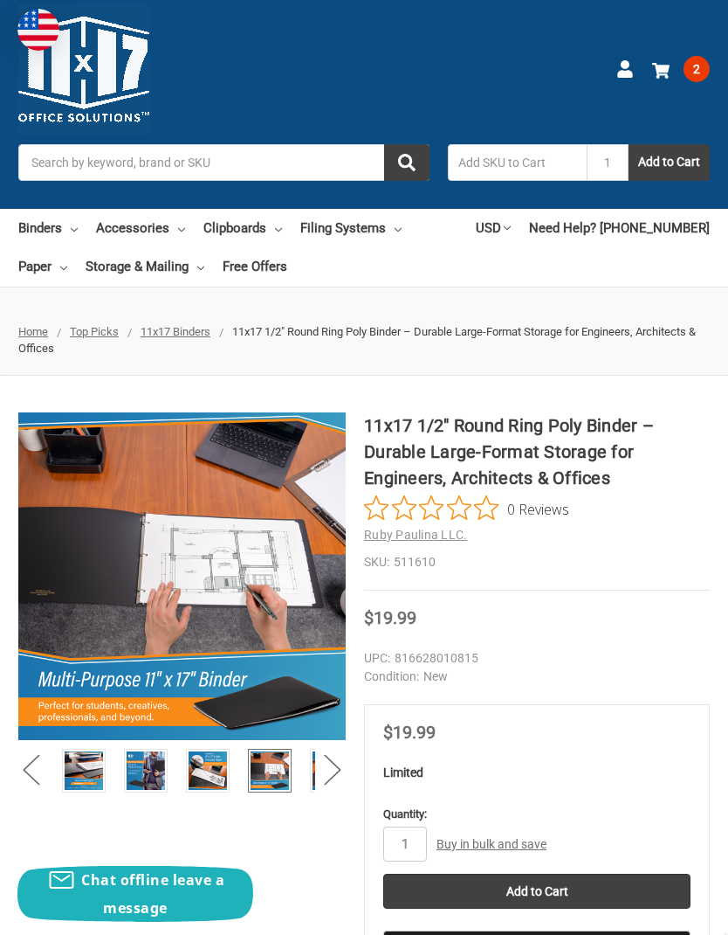
scroll to position [0, 0]
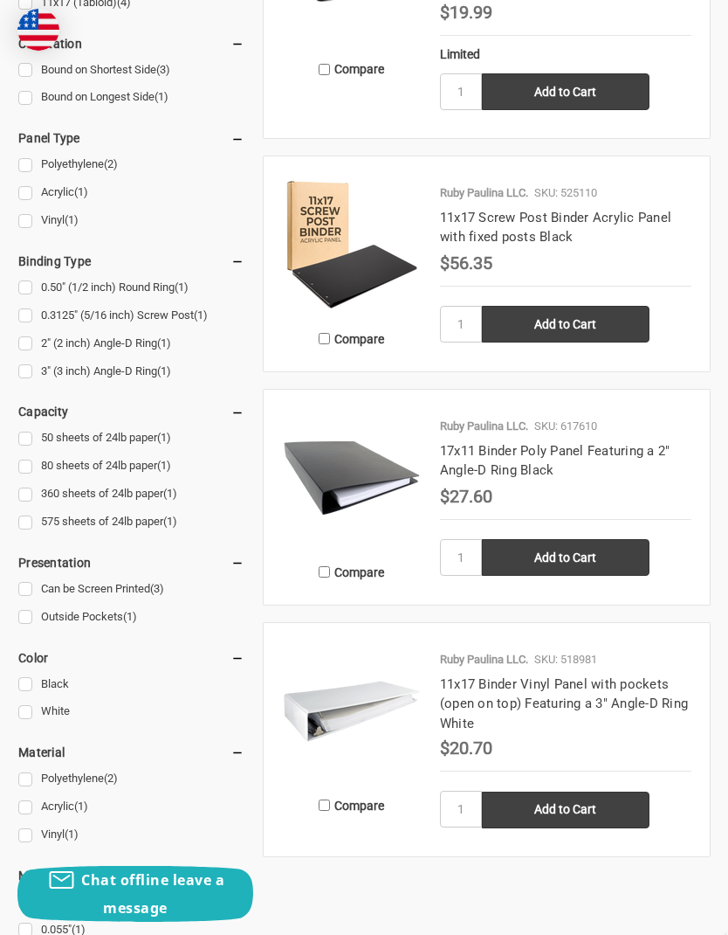
click at [560, 552] on input "Add to Cart" at bounding box center [566, 557] width 168 height 37
type input "Add to Cart"
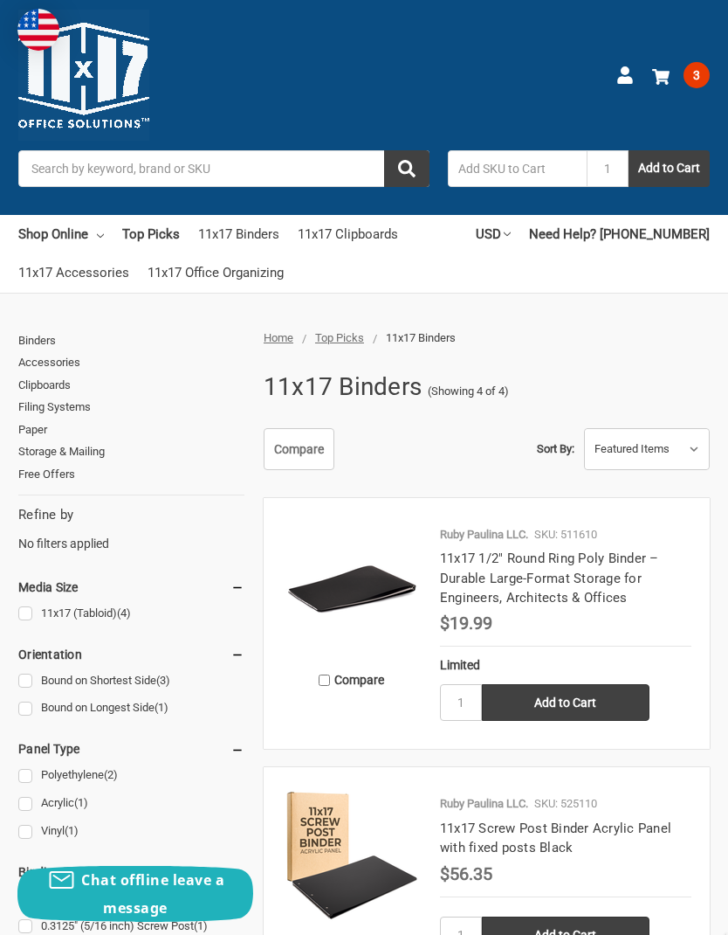
click at [697, 80] on span "3" at bounding box center [697, 75] width 26 height 26
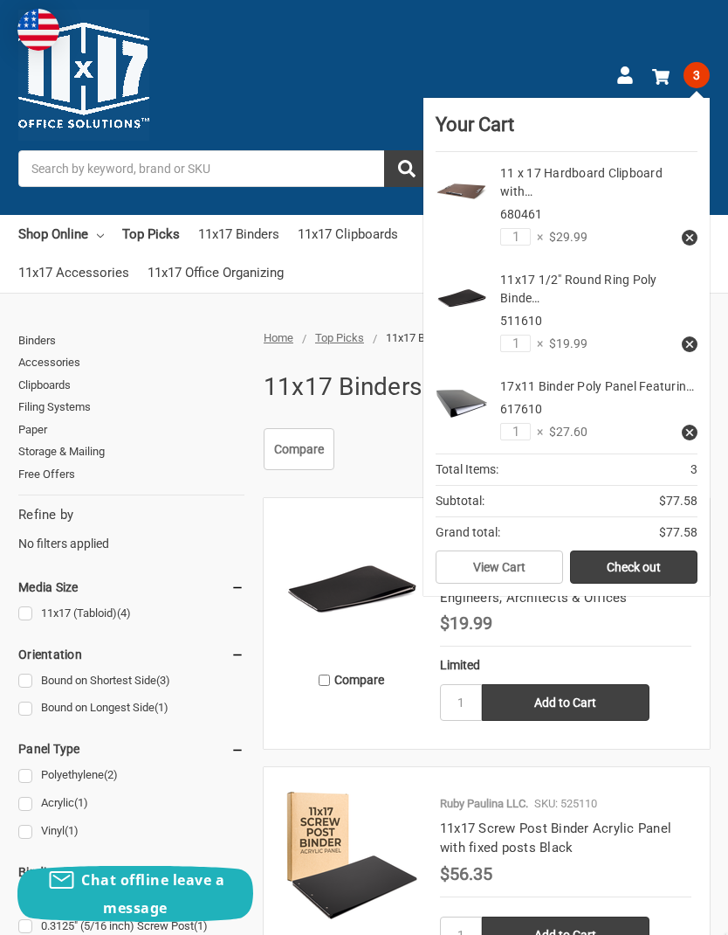
click at [687, 341] on use at bounding box center [690, 344] width 7 height 7
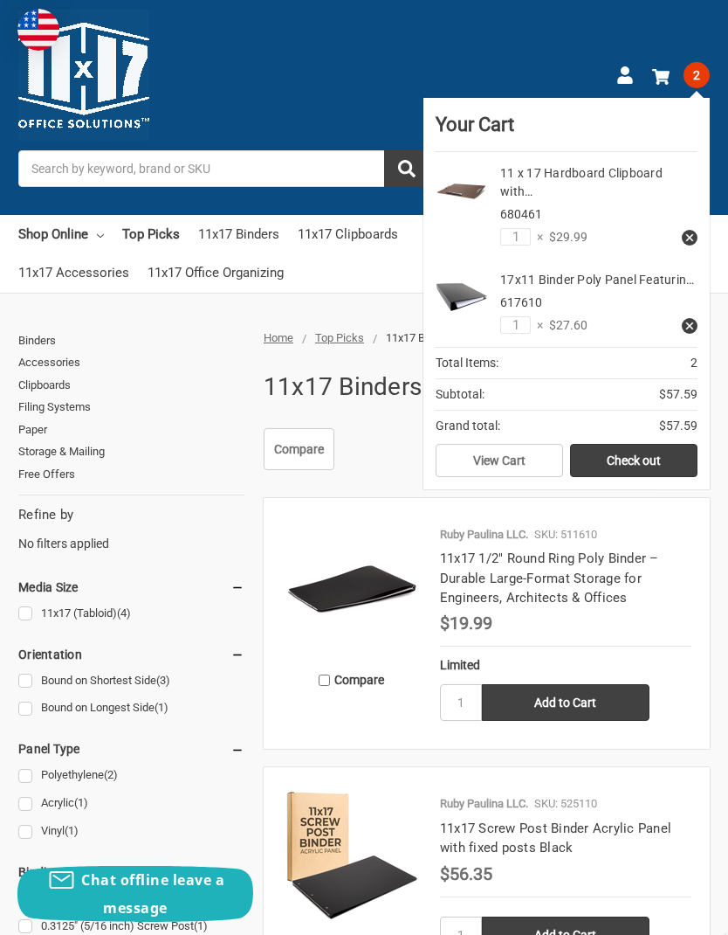
click at [631, 444] on link "Check out" at bounding box center [634, 460] width 128 height 33
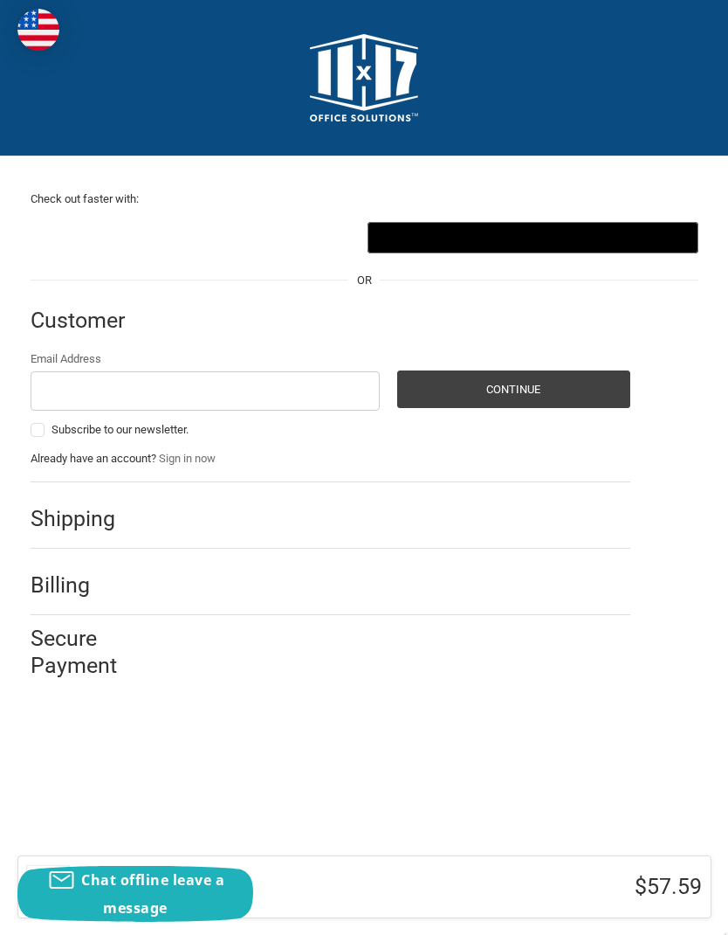
click at [321, 381] on input "Email Address" at bounding box center [206, 390] width 350 height 39
type input "[PERSON_NAME][EMAIL_ADDRESS][PERSON_NAME][PERSON_NAME][DOMAIN_NAME]"
click at [542, 386] on button "Continue" at bounding box center [513, 389] width 233 height 38
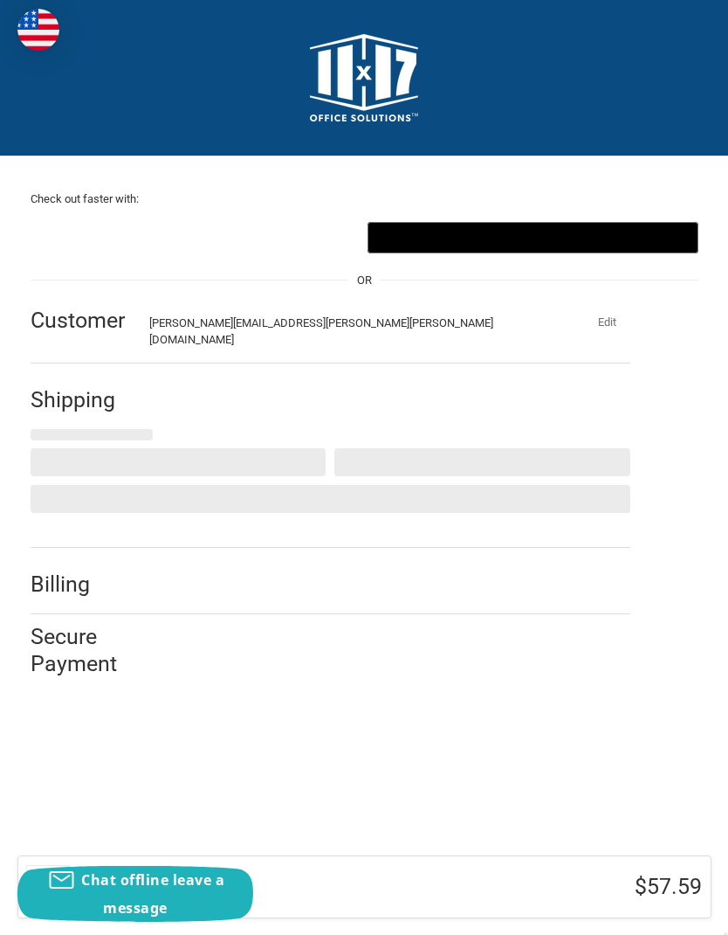
select select "US"
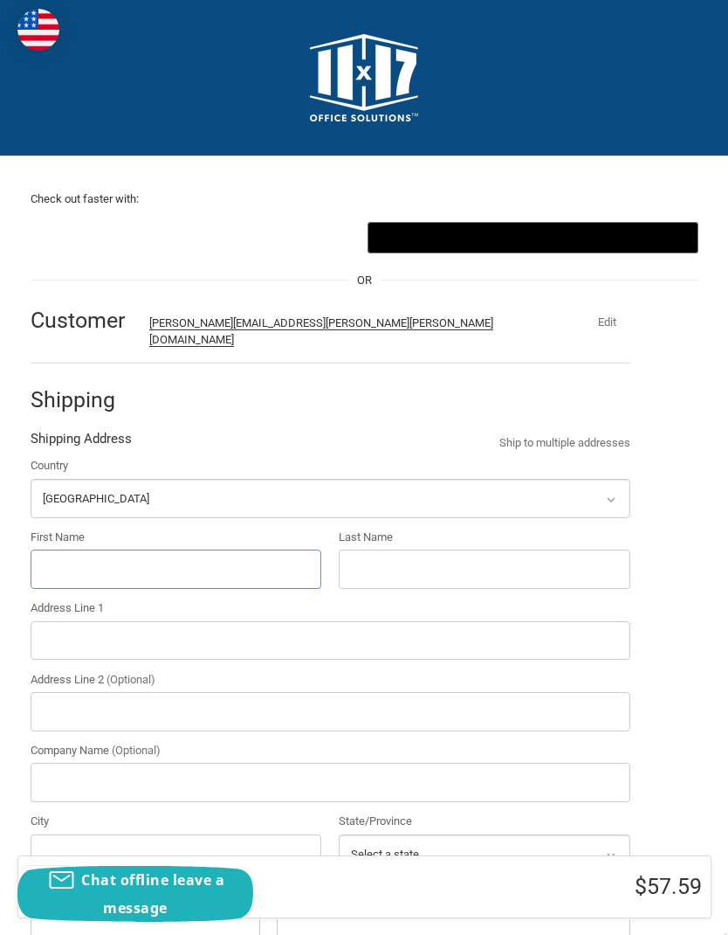
click at [225, 557] on input "First Name" at bounding box center [177, 568] width 292 height 39
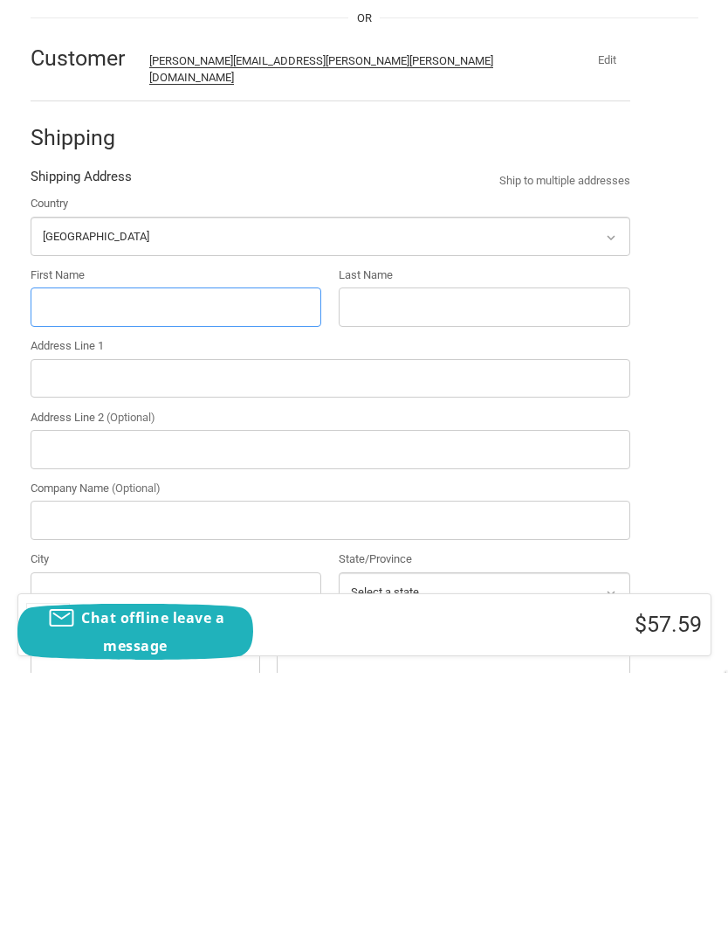
type input "J"
type input "[PERSON_NAME]"
click at [473, 549] on input "Last Name" at bounding box center [485, 568] width 292 height 39
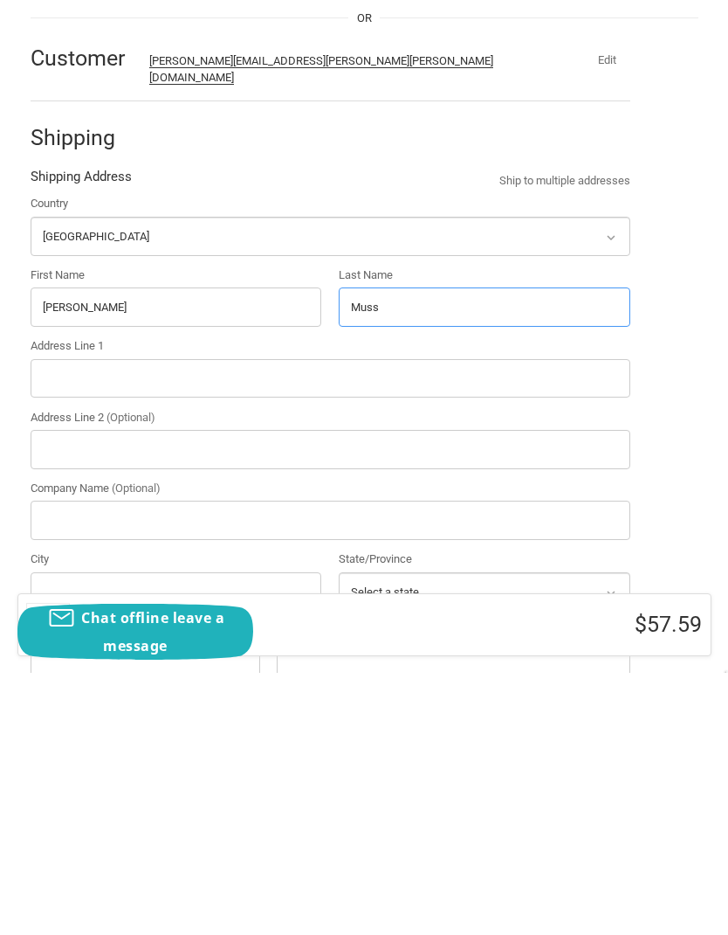
type input "Musso"
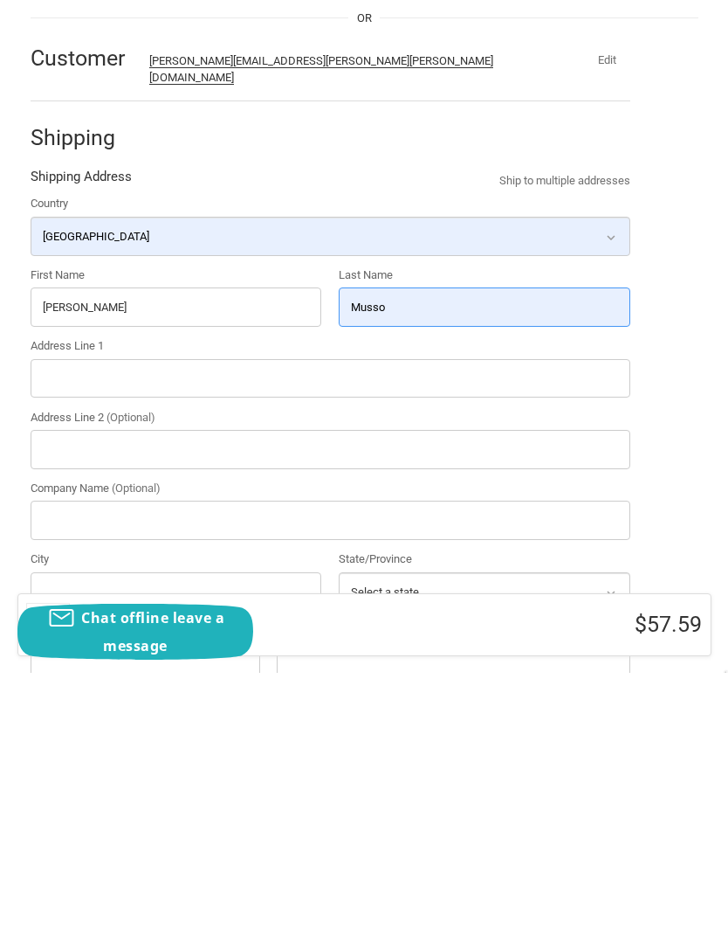
scroll to position [262, 0]
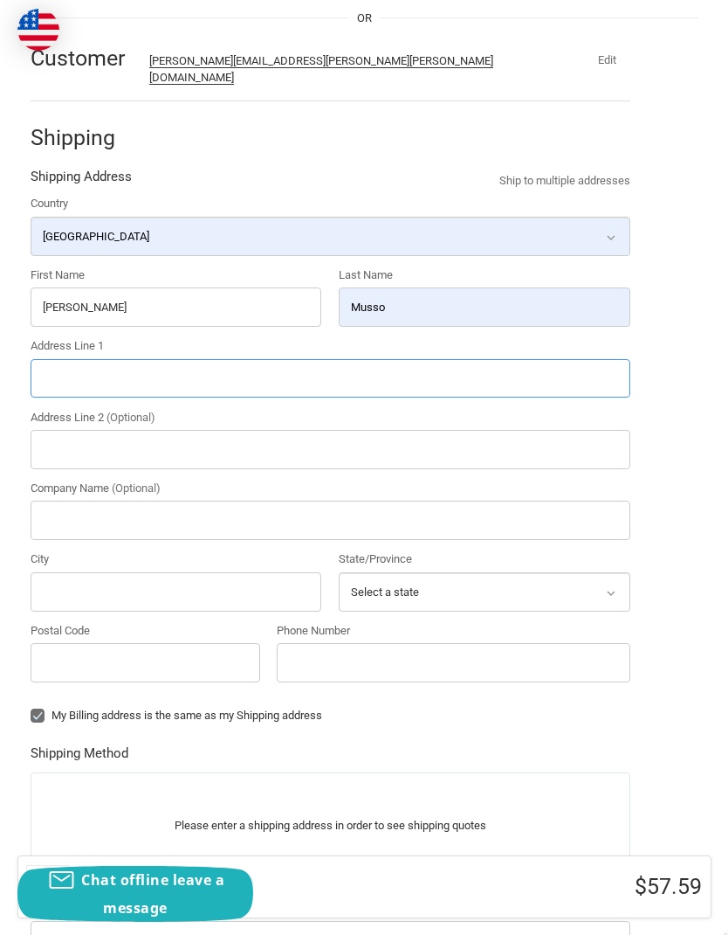
type input "[STREET_ADDRESS]"
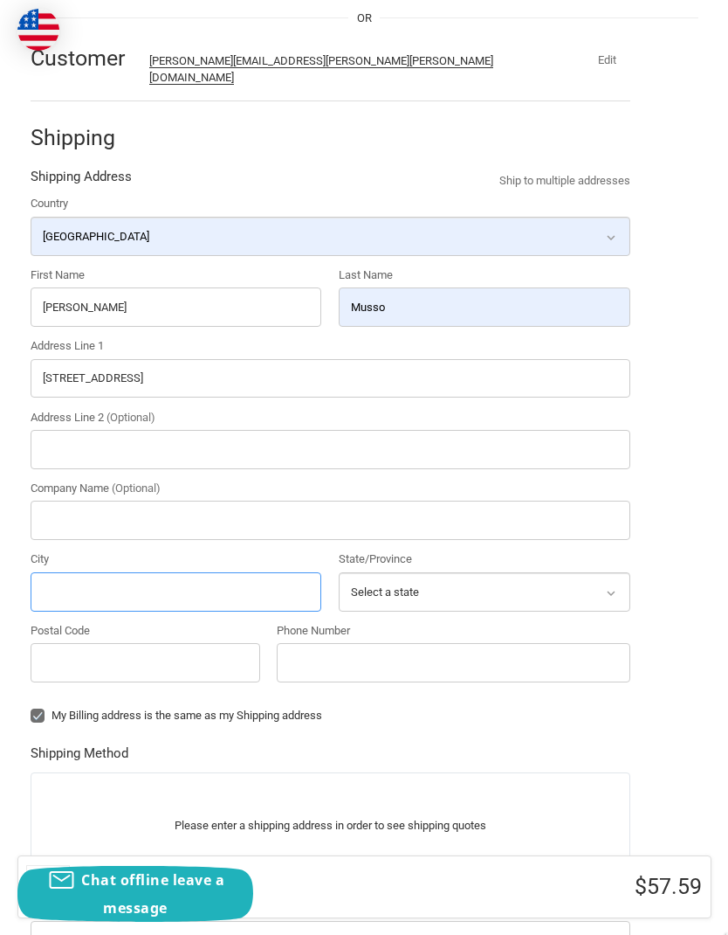
type input "[PERSON_NAME]"
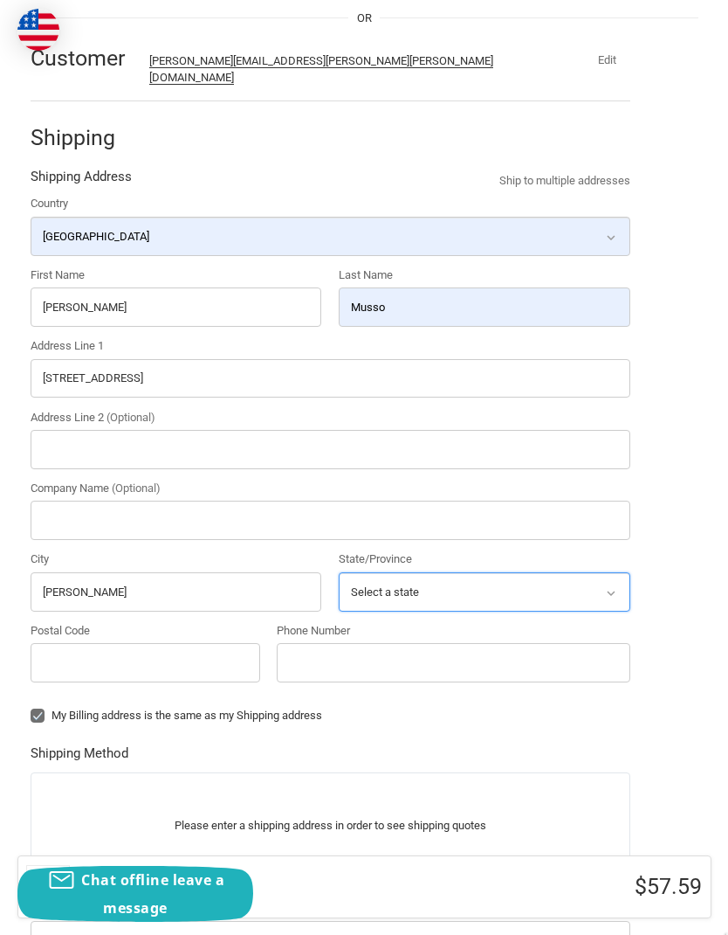
select select "OH"
type input "44256"
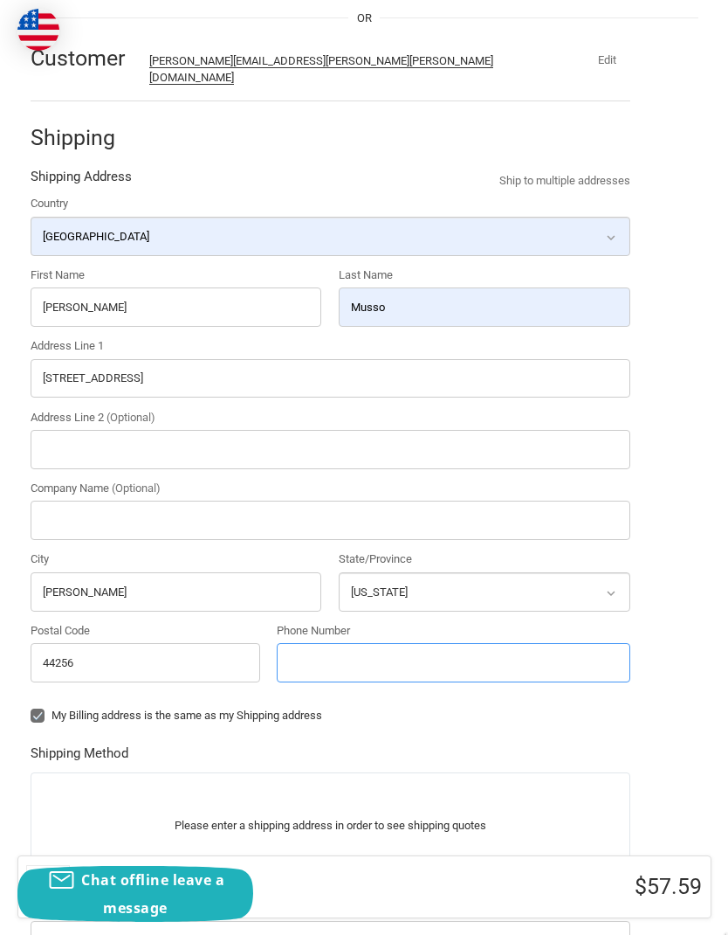
type input "3303211670"
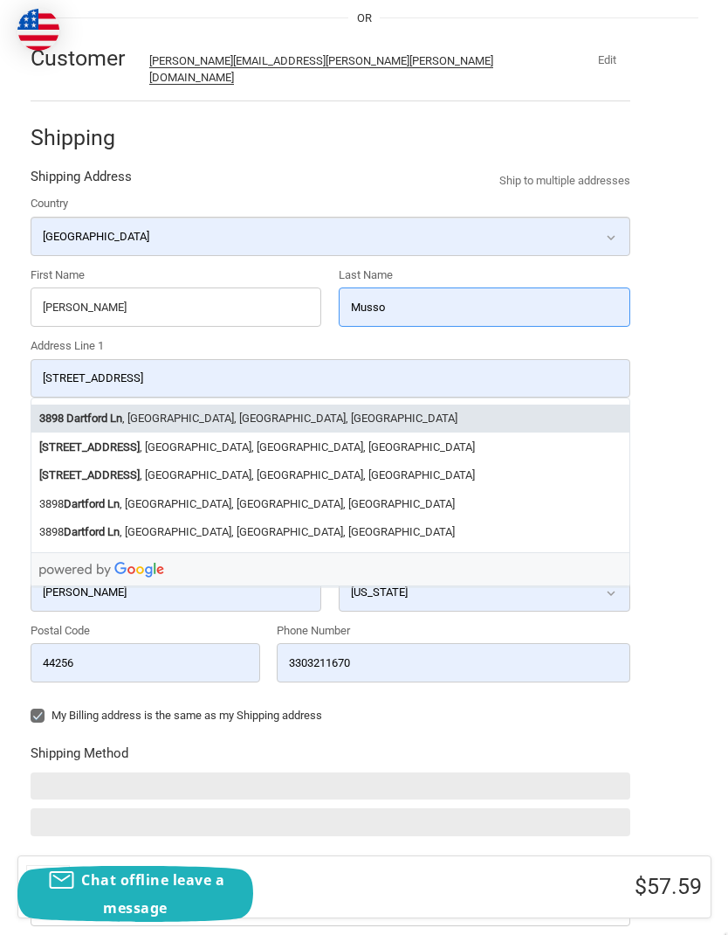
click at [200, 404] on li "[STREET_ADDRESS]" at bounding box center [330, 418] width 598 height 29
type input "[STREET_ADDRESS]"
select select "OH"
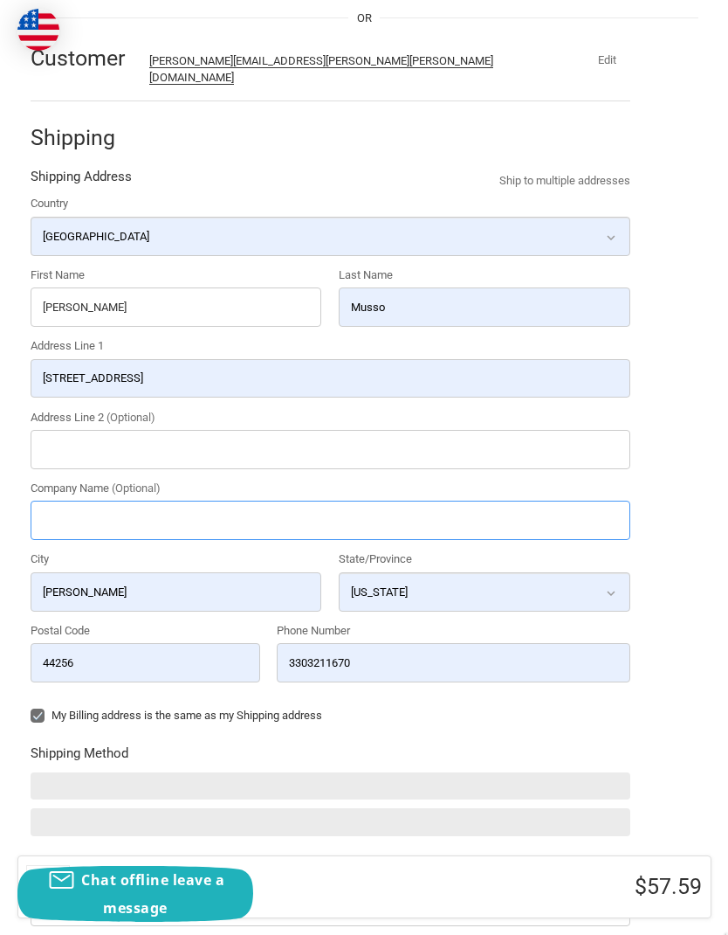
click at [356, 504] on input "Company Name (Optional)" at bounding box center [331, 520] width 600 height 39
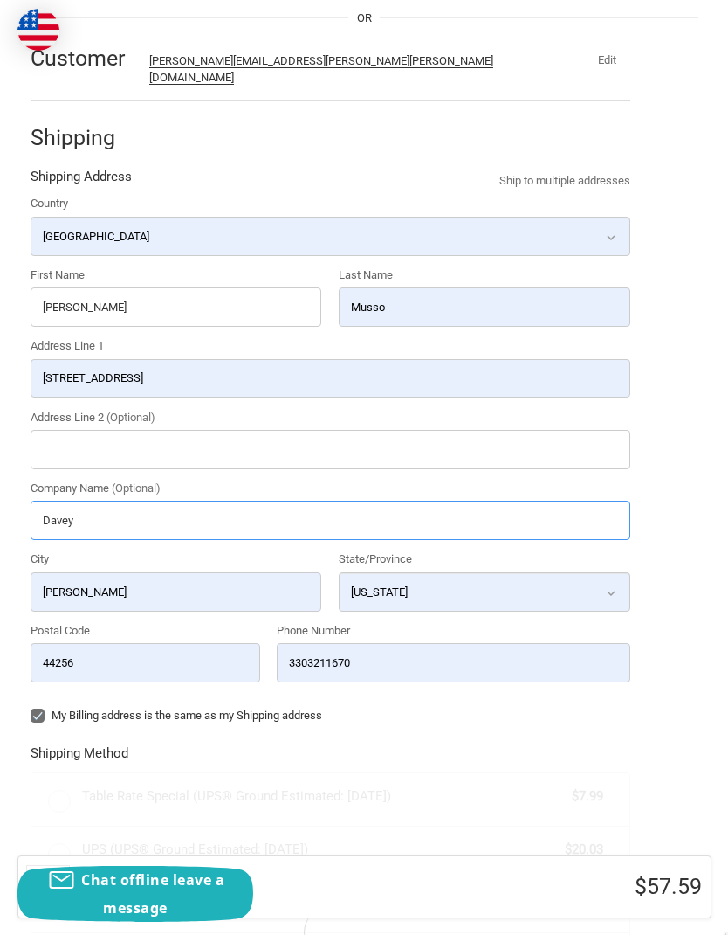
type input "Davey"
radio input "true"
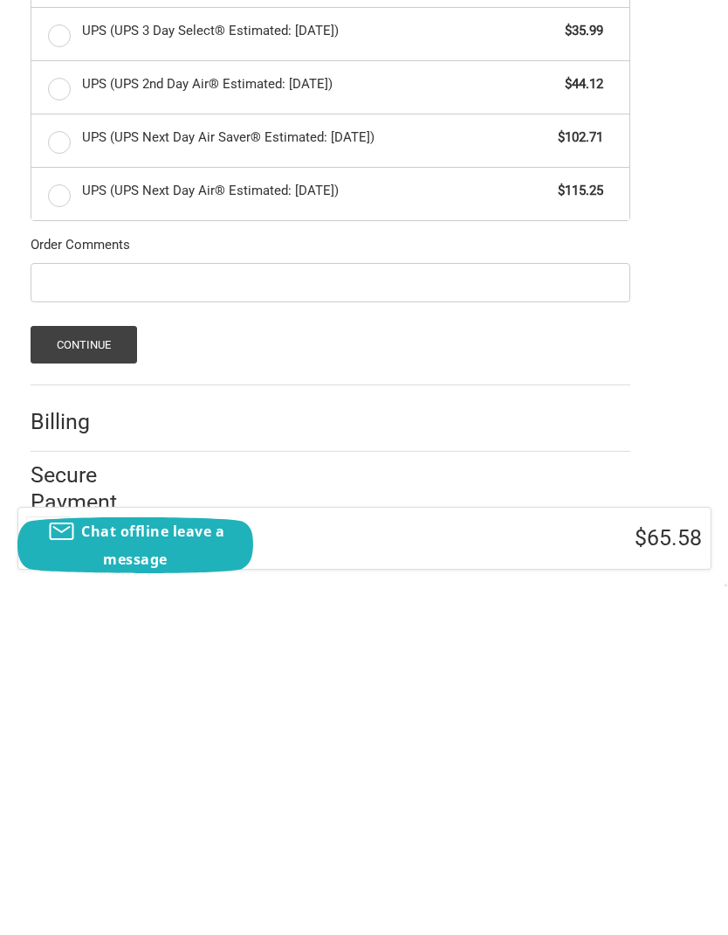
scroll to position [803, 0]
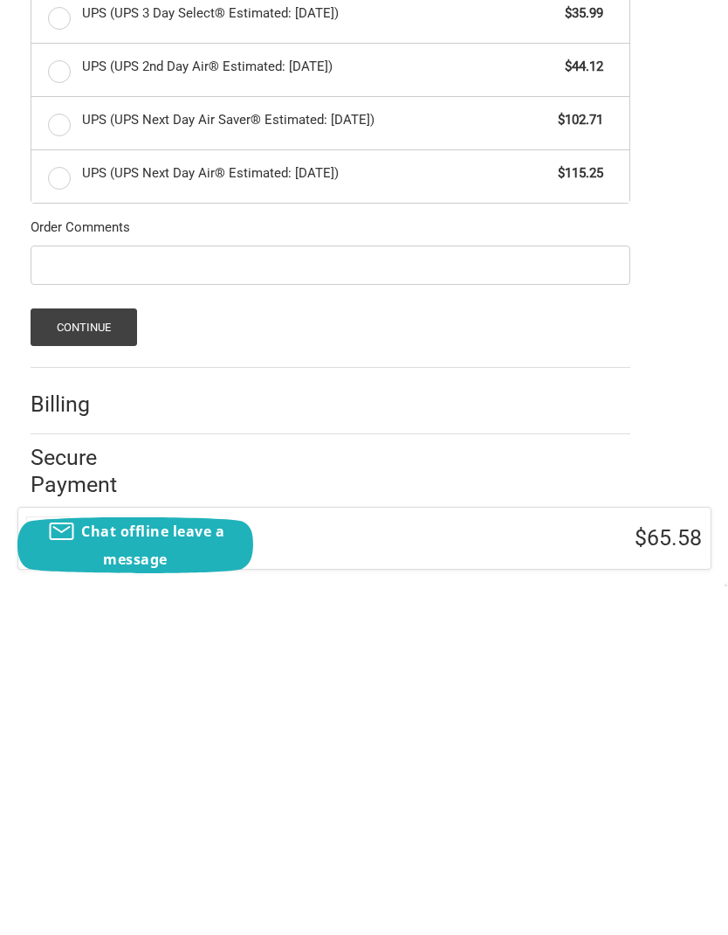
type input "Davey Resource Group"
click at [92, 657] on button "Continue" at bounding box center [84, 676] width 107 height 38
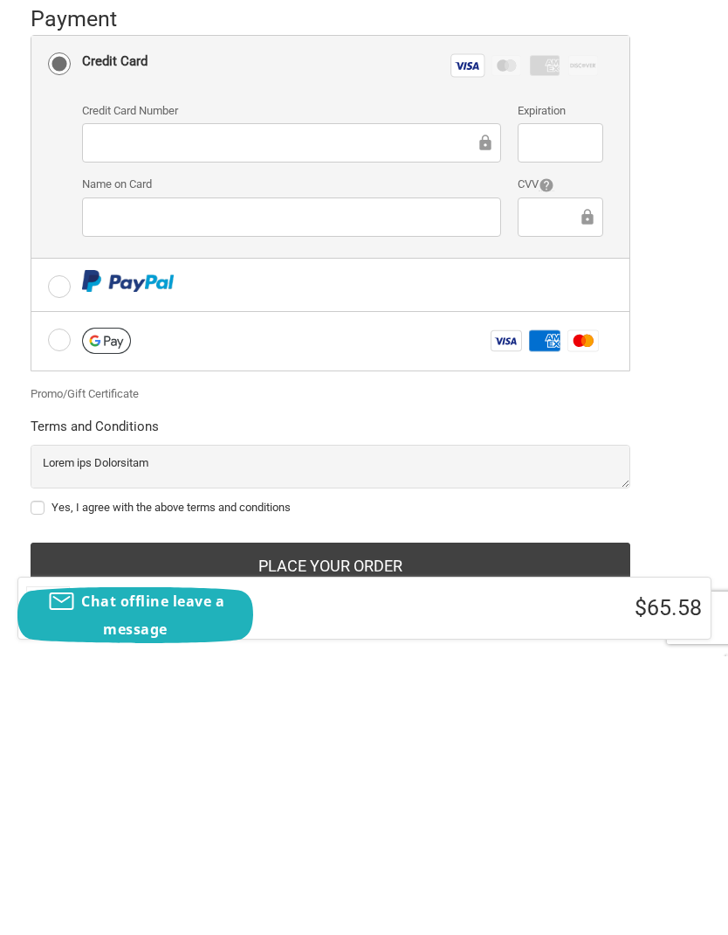
scroll to position [288, 0]
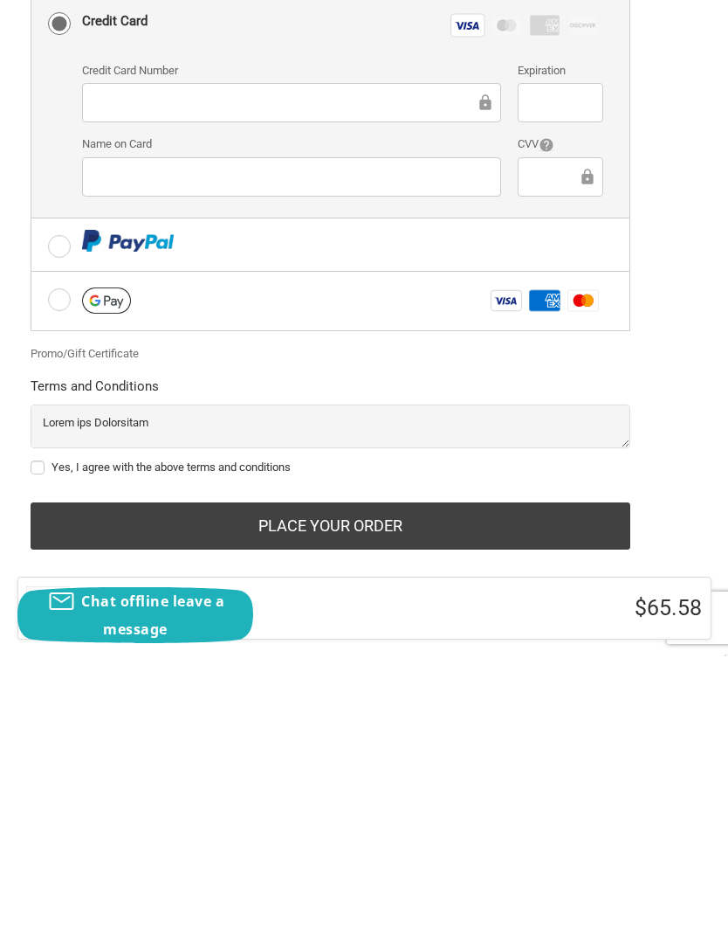
click at [37, 739] on label "Yes, I agree with the above terms and conditions" at bounding box center [331, 746] width 600 height 14
click at [31, 737] on input "Yes, I agree with the above terms and conditions" at bounding box center [31, 737] width 1 height 1
checkbox input "true"
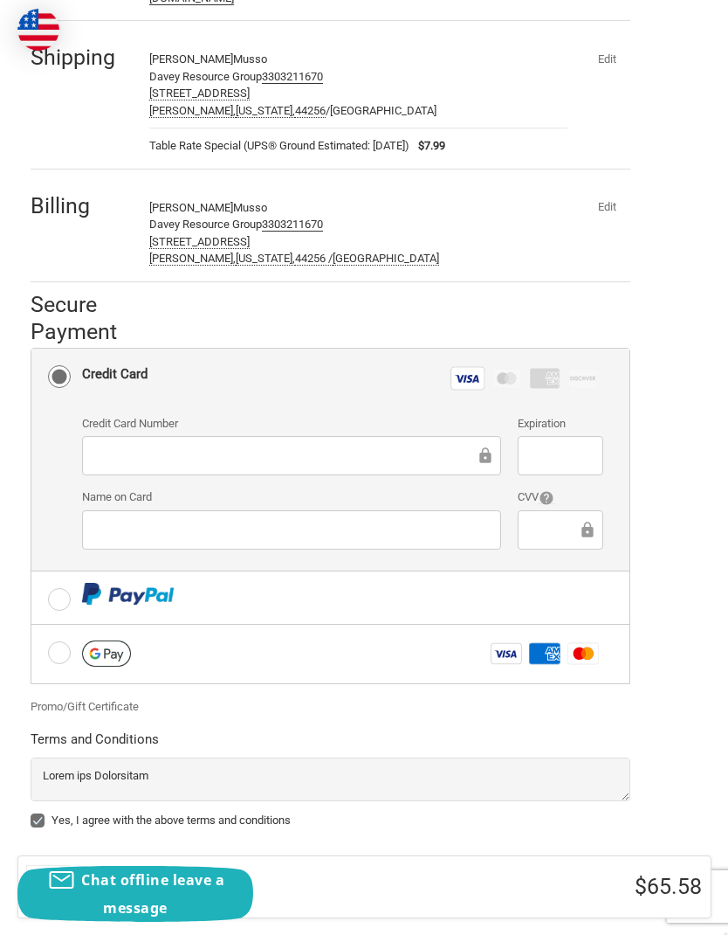
scroll to position [218, 0]
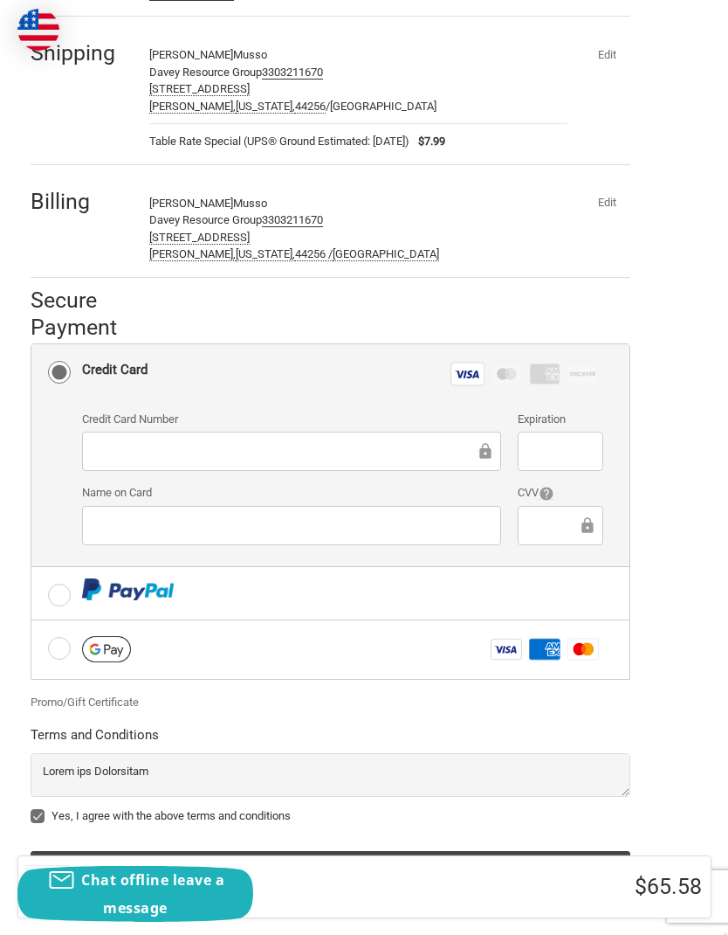
click at [353, 853] on button "Place Your Order" at bounding box center [331, 874] width 600 height 47
